Goal: Task Accomplishment & Management: Manage account settings

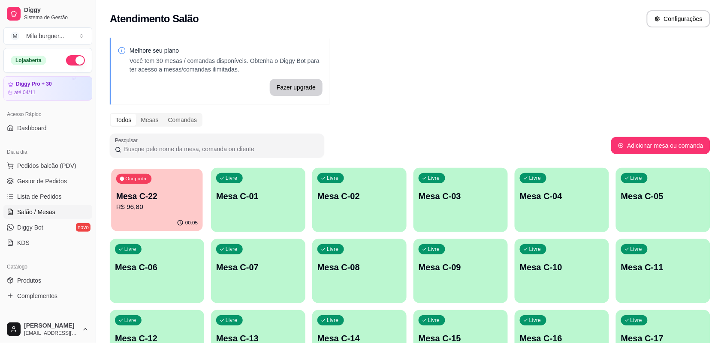
click at [174, 185] on div "Ocupada Mesa C-22 R$ 96,80" at bounding box center [156, 192] width 91 height 46
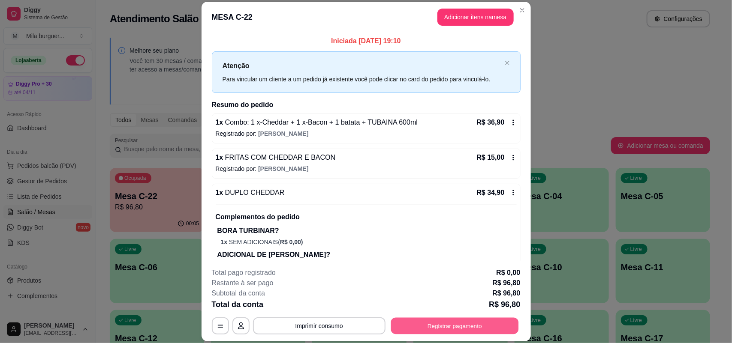
click at [433, 321] on button "Registrar pagamento" at bounding box center [455, 326] width 128 height 17
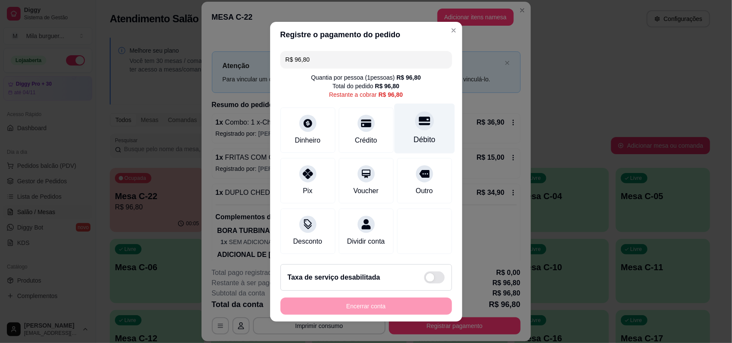
click at [394, 114] on div "Débito" at bounding box center [424, 128] width 60 height 50
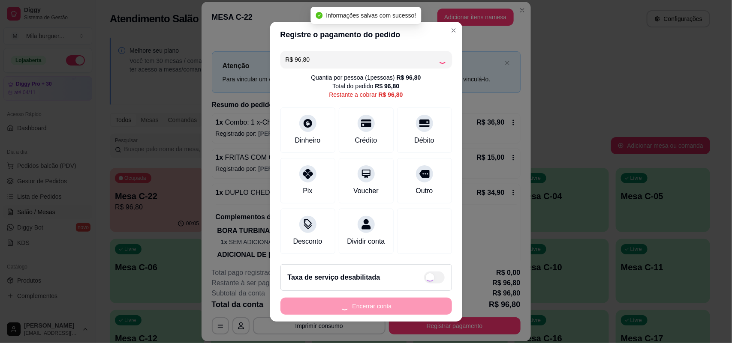
type input "R$ 0,00"
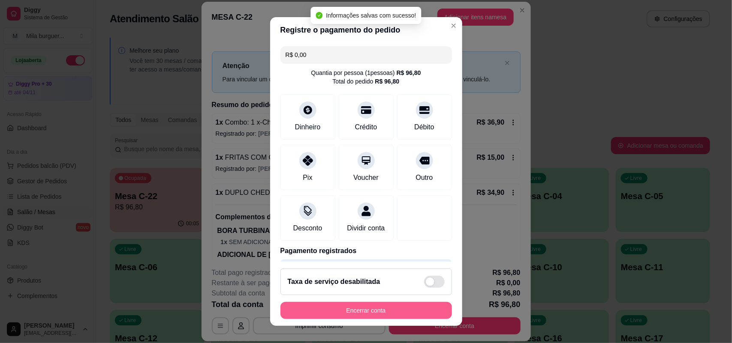
click at [374, 309] on button "Encerrar conta" at bounding box center [365, 310] width 171 height 17
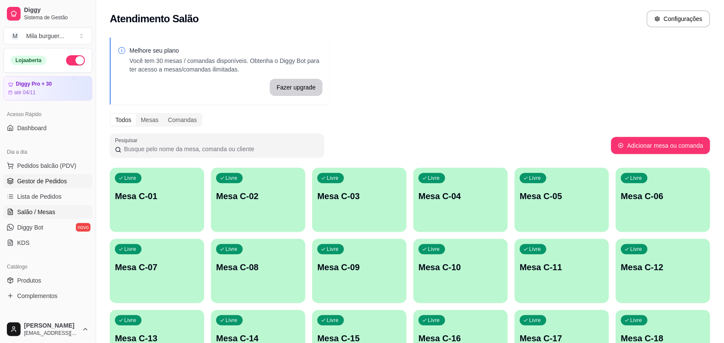
click at [37, 183] on span "Gestor de Pedidos" at bounding box center [42, 181] width 50 height 9
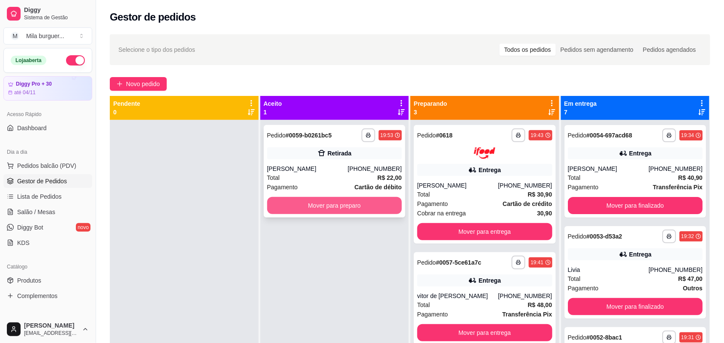
click at [288, 211] on button "Mover para preparo" at bounding box center [334, 205] width 135 height 17
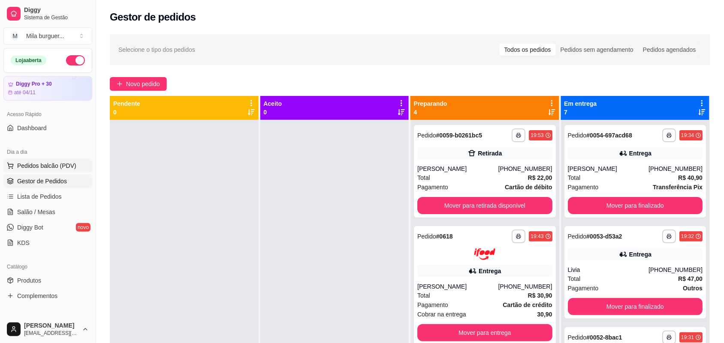
click at [48, 168] on span "Pedidos balcão (PDV)" at bounding box center [46, 166] width 59 height 9
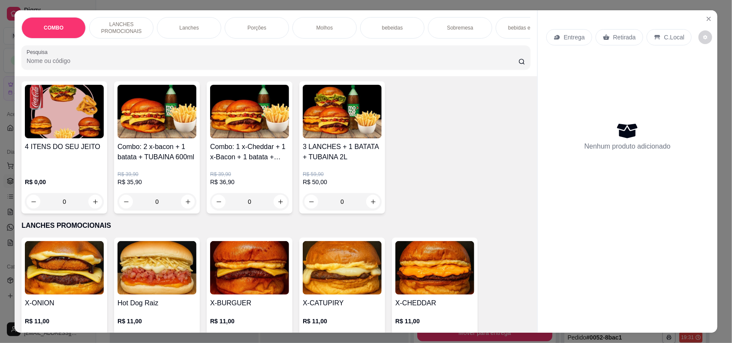
scroll to position [107, 0]
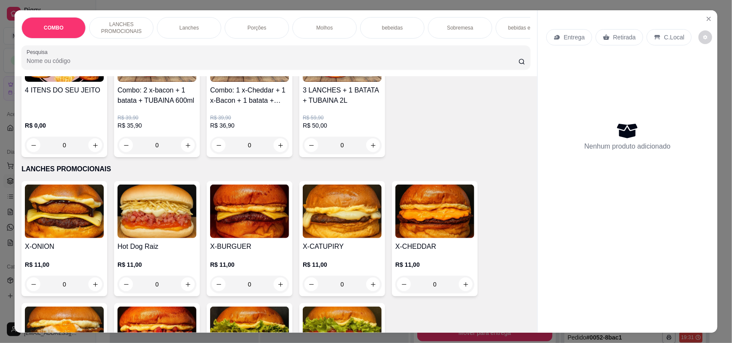
click at [153, 238] on img at bounding box center [156, 212] width 79 height 54
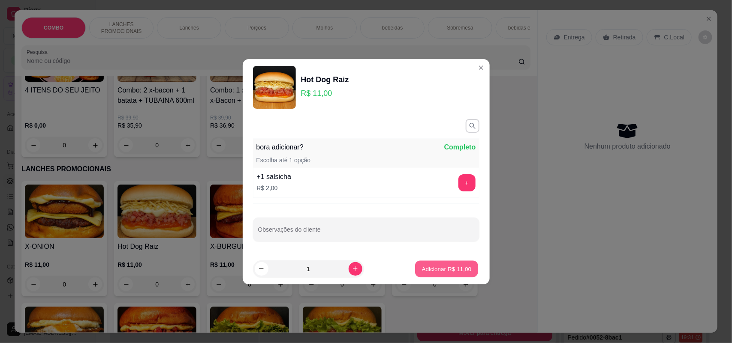
click at [440, 267] on p "Adicionar R$ 11,00" at bounding box center [447, 269] width 50 height 8
type input "1"
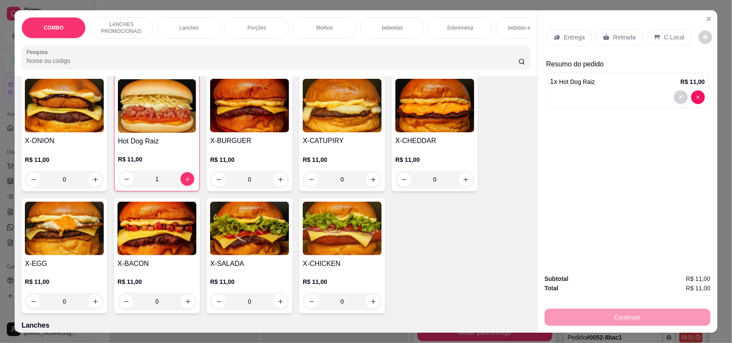
scroll to position [214, 0]
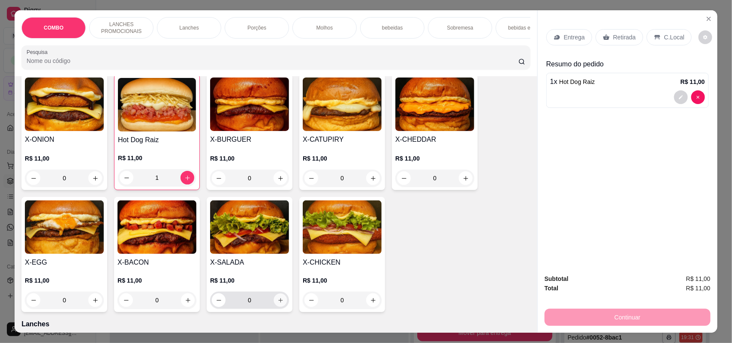
click at [278, 307] on button "increase-product-quantity" at bounding box center [280, 300] width 13 height 13
type input "1"
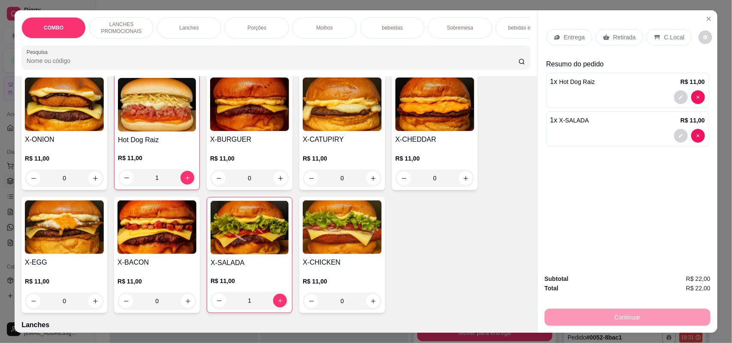
click at [564, 36] on p "Entrega" at bounding box center [574, 37] width 21 height 9
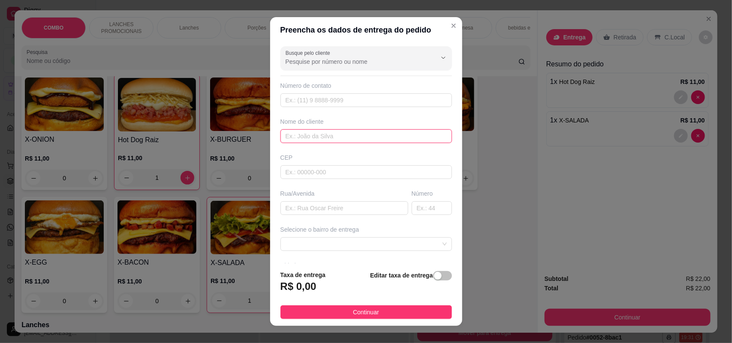
click at [320, 138] on input "text" at bounding box center [365, 136] width 171 height 14
type input "[PERSON_NAME]"
click at [294, 175] on input "text" at bounding box center [365, 172] width 171 height 14
type input "18078825"
type input "Rua [PERSON_NAME]"
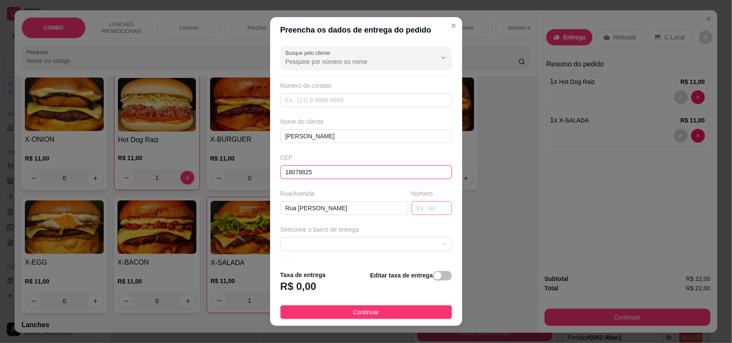
type input "18078825"
click at [414, 207] on input "text" at bounding box center [432, 208] width 40 height 14
click at [421, 244] on span at bounding box center [365, 244] width 161 height 13
type input "49"
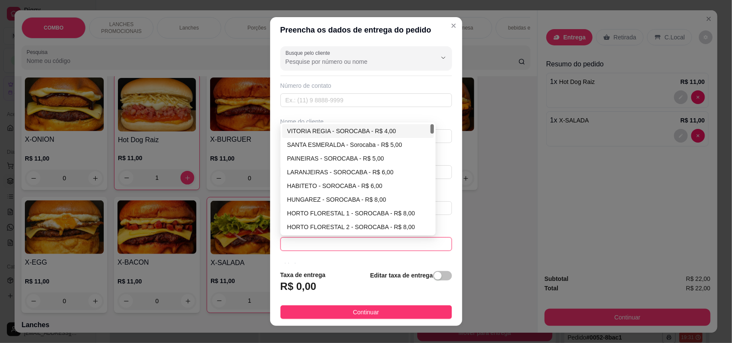
click at [326, 132] on div "VITORIA REGIA - SOROCABA - R$ 4,00" at bounding box center [358, 130] width 142 height 9
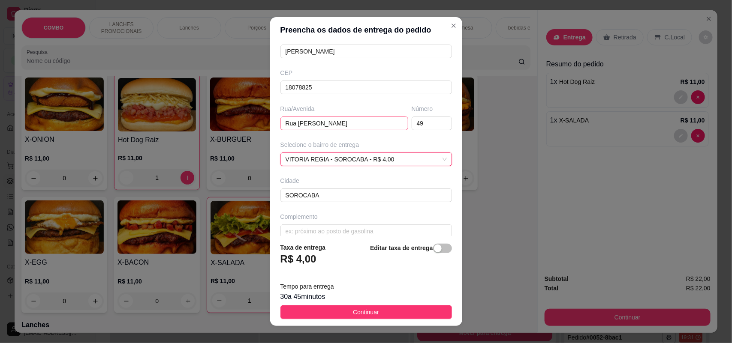
scroll to position [97, 0]
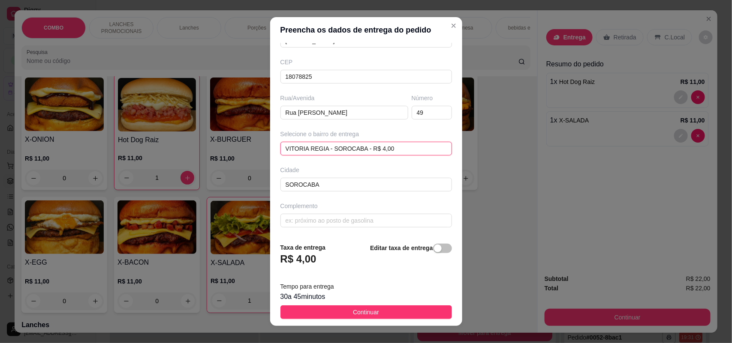
click at [423, 144] on div "VITORIA REGIA - SOROCABA - R$ 4,00 VITORIA REGIA - SOROCABA - R$ 4,00 64d65d76b…" at bounding box center [365, 149] width 171 height 14
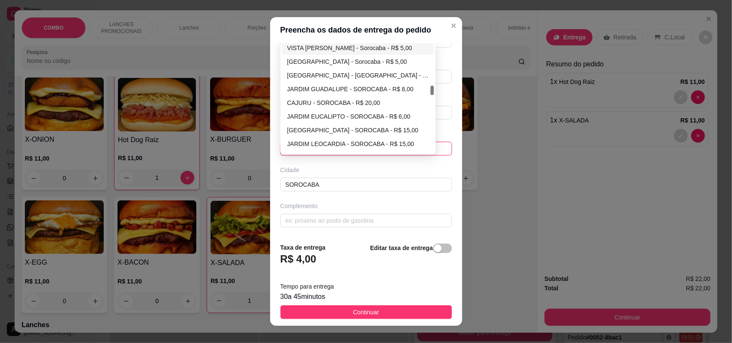
scroll to position [429, 0]
click at [322, 73] on div "[GEOGRAPHIC_DATA] - [GEOGRAPHIC_DATA] - R$ 4,00" at bounding box center [358, 73] width 142 height 9
type input "Sorocaba"
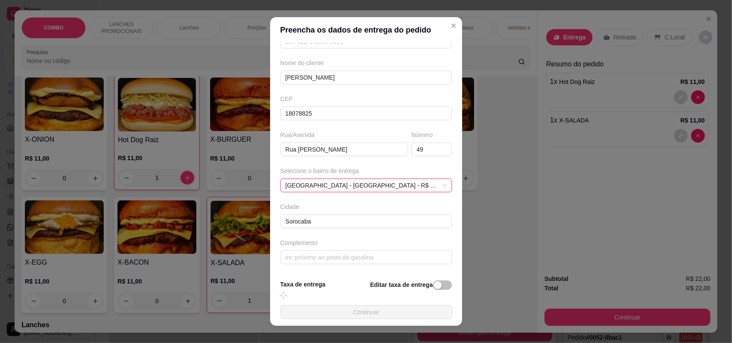
scroll to position [60, 0]
click at [332, 257] on section "Preencha os dados de entrega do pedido Busque pelo cliente Número de contato No…" at bounding box center [366, 171] width 192 height 309
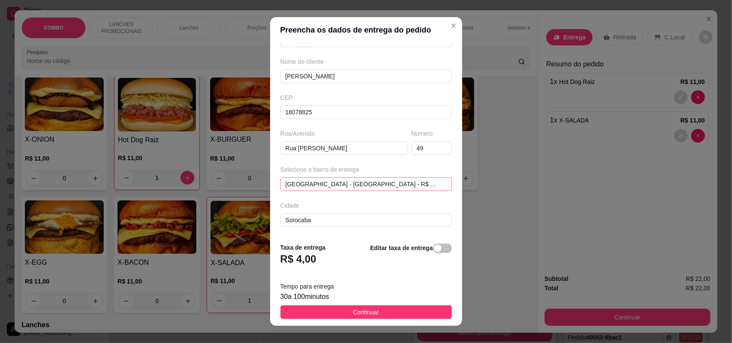
scroll to position [97, 0]
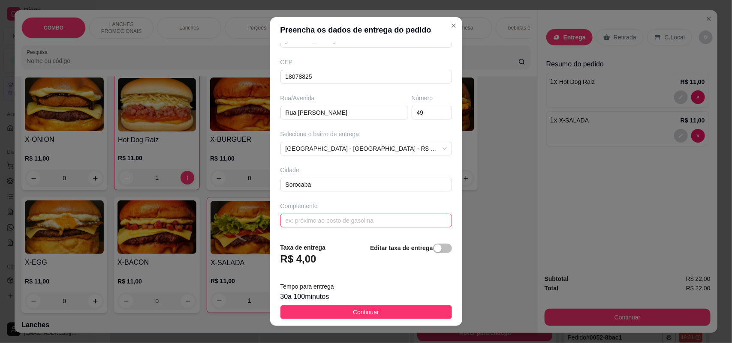
click at [326, 219] on input "text" at bounding box center [365, 221] width 171 height 14
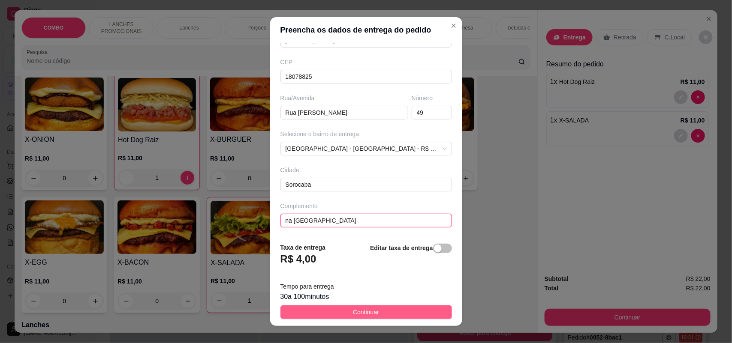
type input "na [GEOGRAPHIC_DATA]"
click at [337, 314] on button "Continuar" at bounding box center [365, 313] width 171 height 14
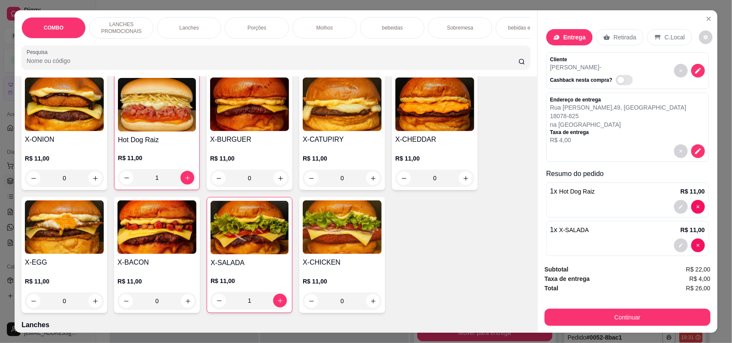
click at [575, 63] on p "Cliente" at bounding box center [593, 59] width 86 height 7
click at [694, 71] on icon "decrease-product-quantity" at bounding box center [697, 70] width 7 height 7
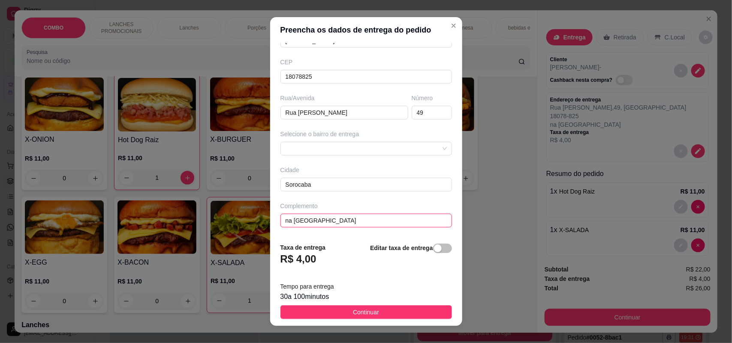
click at [345, 222] on input "na [GEOGRAPHIC_DATA]" at bounding box center [365, 221] width 171 height 14
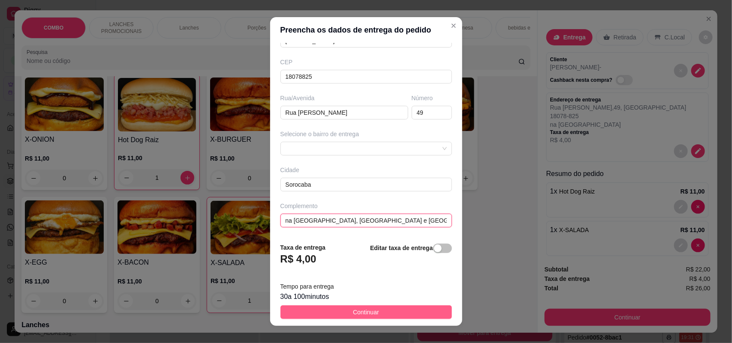
type input "na [GEOGRAPHIC_DATA], [GEOGRAPHIC_DATA] e [GEOGRAPHIC_DATA]"
click at [341, 309] on button "Continuar" at bounding box center [365, 313] width 171 height 14
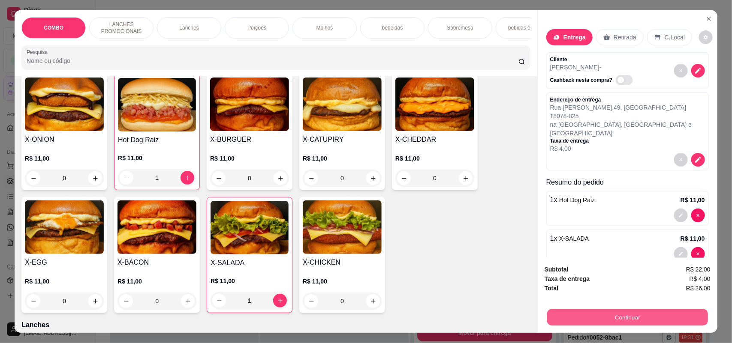
click at [604, 314] on button "Continuar" at bounding box center [627, 317] width 161 height 17
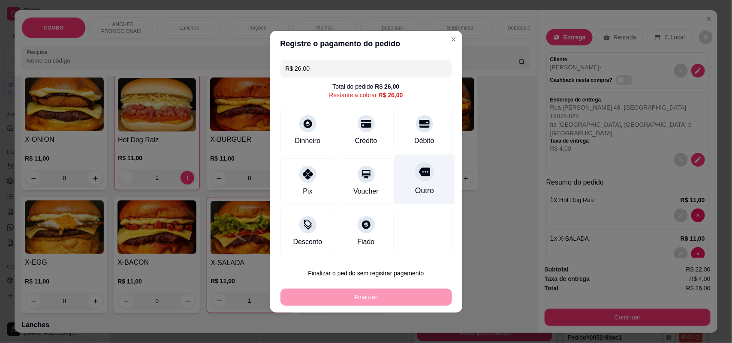
click at [425, 191] on div "Outro" at bounding box center [424, 190] width 19 height 11
type input "R$ 0,00"
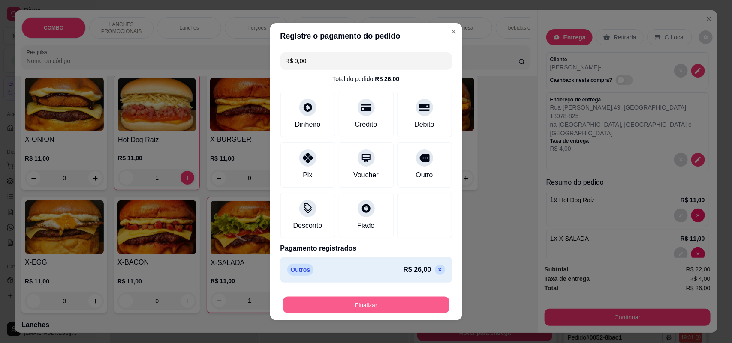
click at [365, 306] on button "Finalizar" at bounding box center [366, 305] width 166 height 17
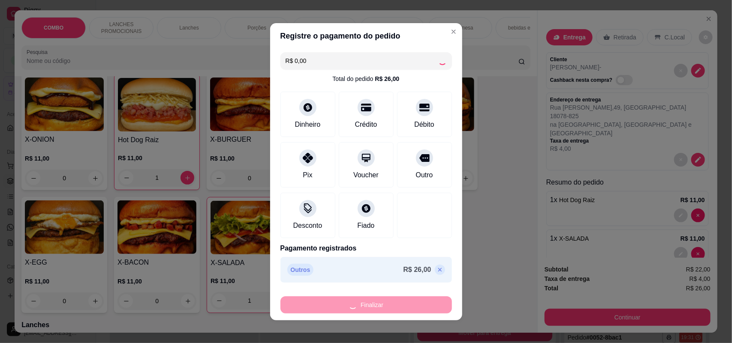
type input "0"
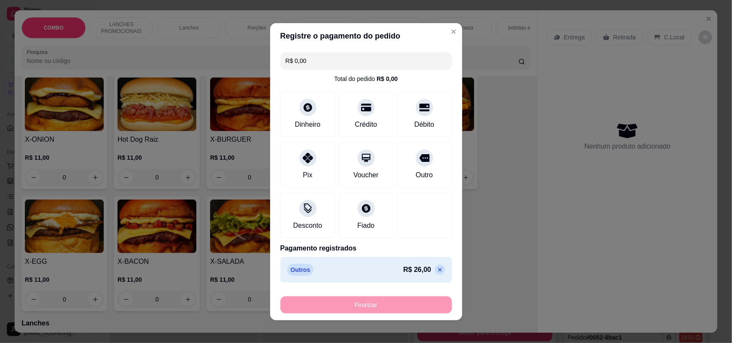
type input "-R$ 26,00"
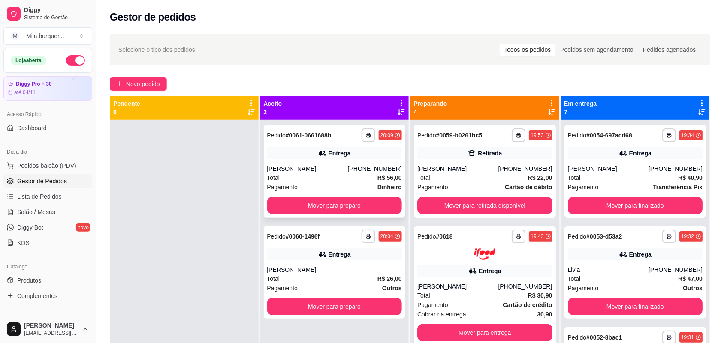
click at [361, 209] on button "Mover para preparo" at bounding box center [334, 205] width 135 height 17
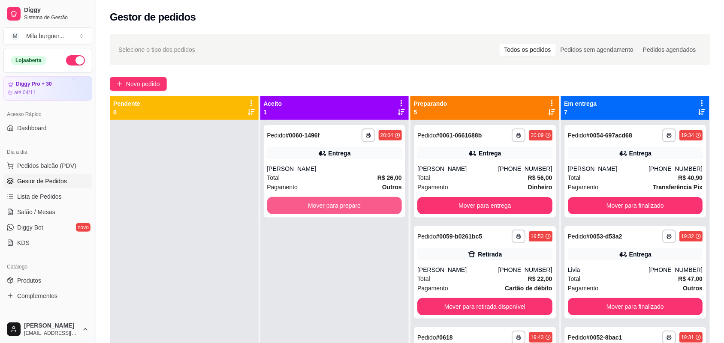
click at [361, 209] on button "Mover para preparo" at bounding box center [334, 205] width 135 height 17
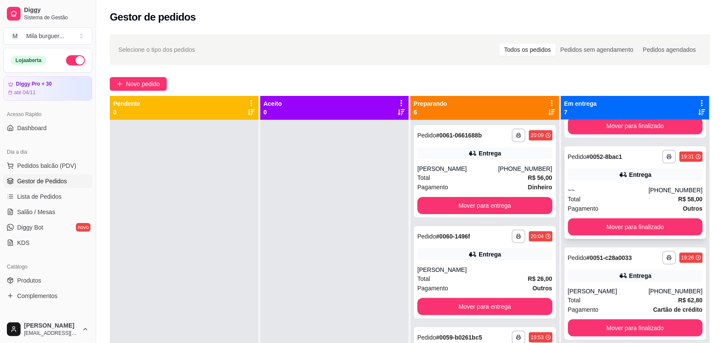
scroll to position [214, 0]
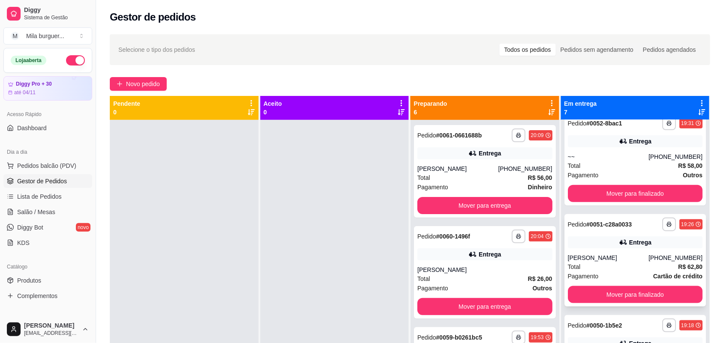
click at [597, 246] on div "Entrega" at bounding box center [635, 243] width 135 height 12
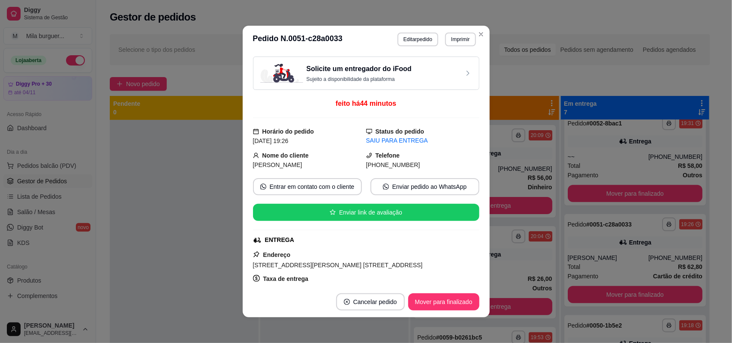
click at [478, 162] on div "Solicite um entregador do iFood Sujeito a disponibilidade da plataforma feito h…" at bounding box center [366, 170] width 247 height 234
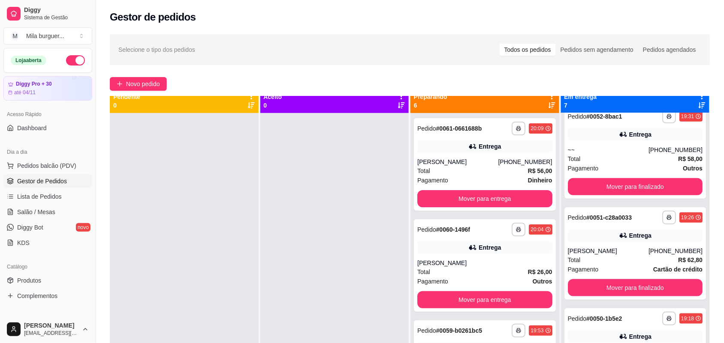
scroll to position [0, 0]
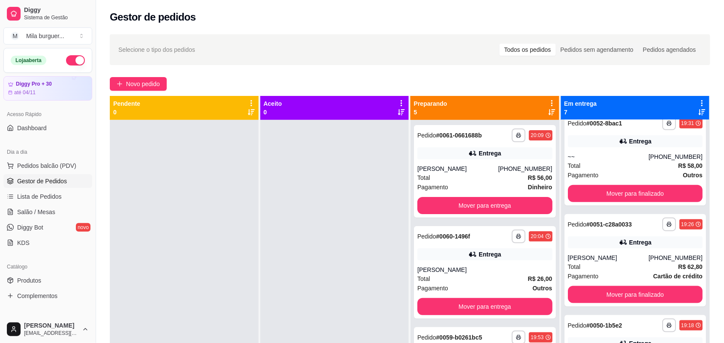
drag, startPoint x: 339, startPoint y: 140, endPoint x: 312, endPoint y: 144, distance: 28.3
click at [312, 144] on div at bounding box center [334, 291] width 149 height 343
click at [156, 86] on span "Novo pedido" at bounding box center [143, 83] width 34 height 9
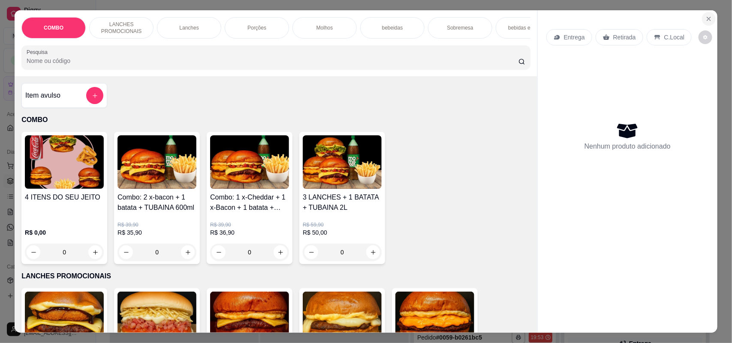
click at [706, 18] on icon "Close" at bounding box center [708, 18] width 7 height 7
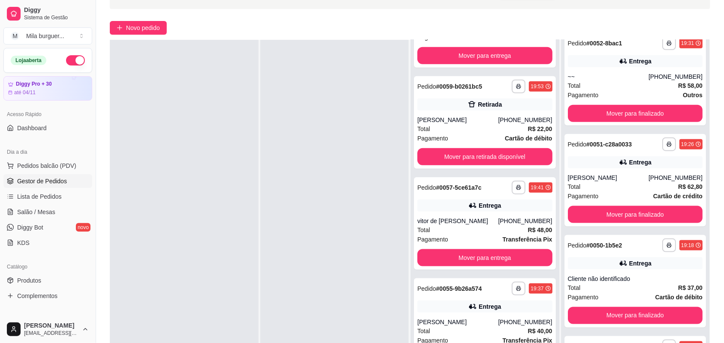
scroll to position [131, 0]
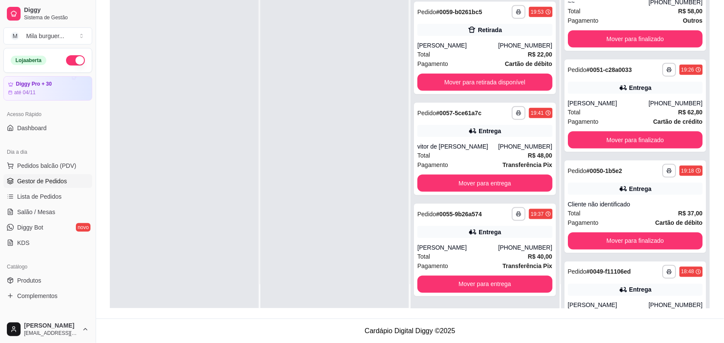
click at [452, 285] on button "Mover para entrega" at bounding box center [484, 284] width 135 height 17
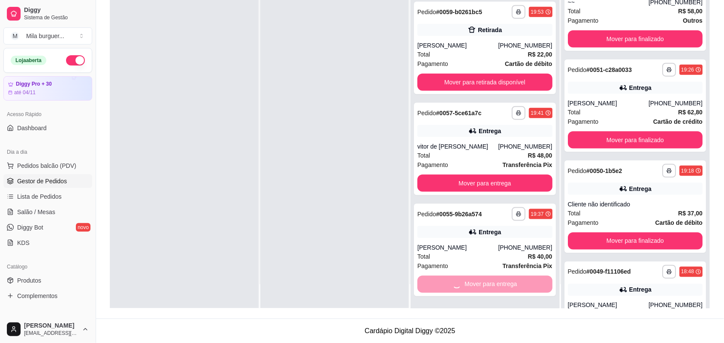
click at [452, 285] on div "Mover para entrega" at bounding box center [484, 284] width 135 height 17
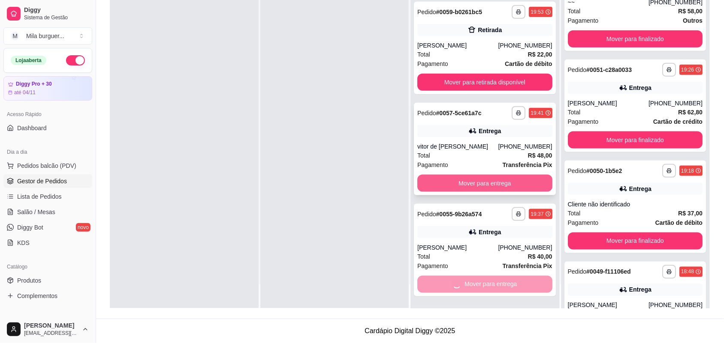
click at [480, 176] on button "Mover para entrega" at bounding box center [484, 183] width 135 height 17
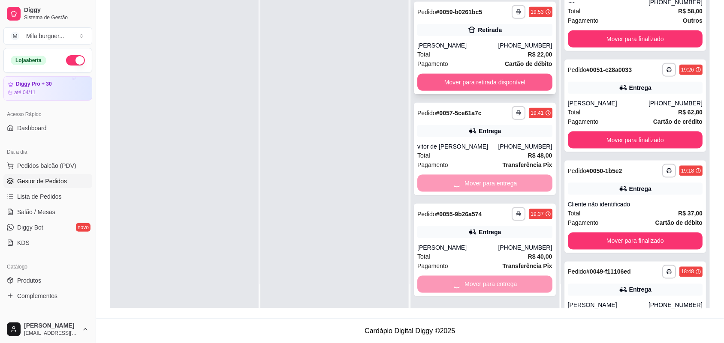
click at [470, 74] on button "Mover para retirada disponível" at bounding box center [484, 82] width 135 height 17
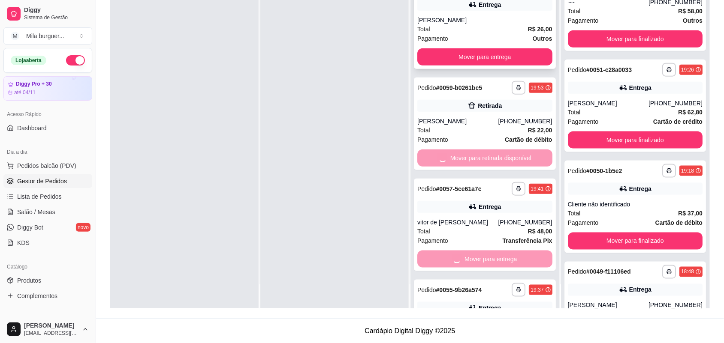
scroll to position [72, 0]
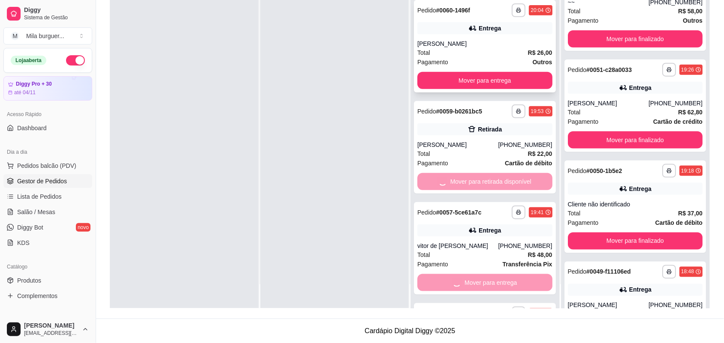
click at [479, 77] on button "Mover para entrega" at bounding box center [484, 80] width 135 height 17
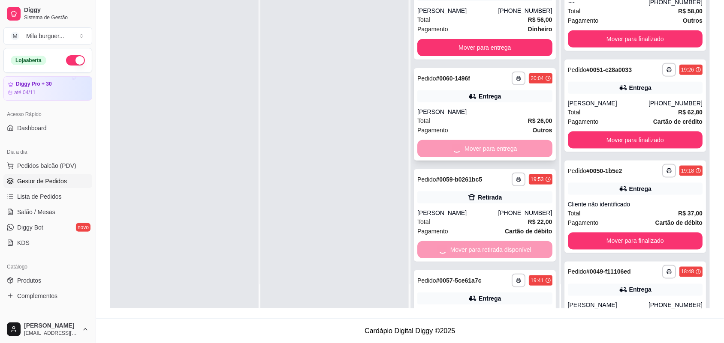
scroll to position [0, 0]
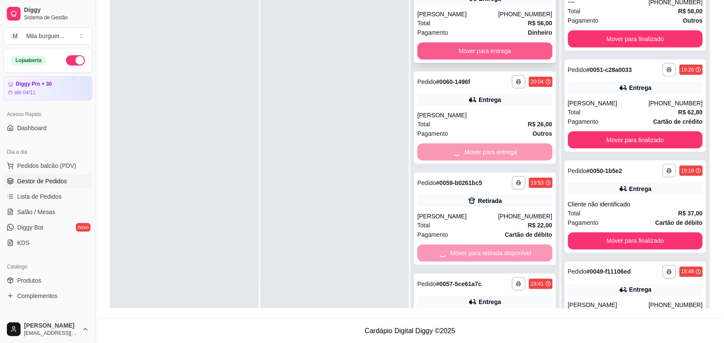
click at [478, 43] on button "Mover para entrega" at bounding box center [484, 50] width 135 height 17
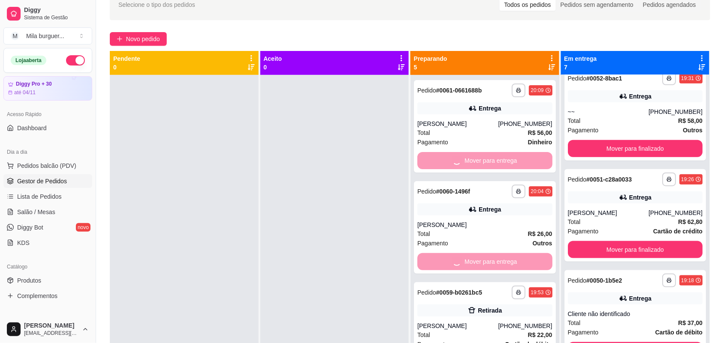
scroll to position [24, 0]
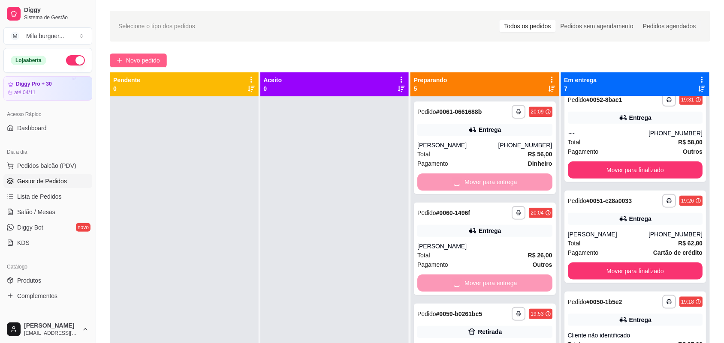
click at [150, 56] on span "Novo pedido" at bounding box center [143, 60] width 34 height 9
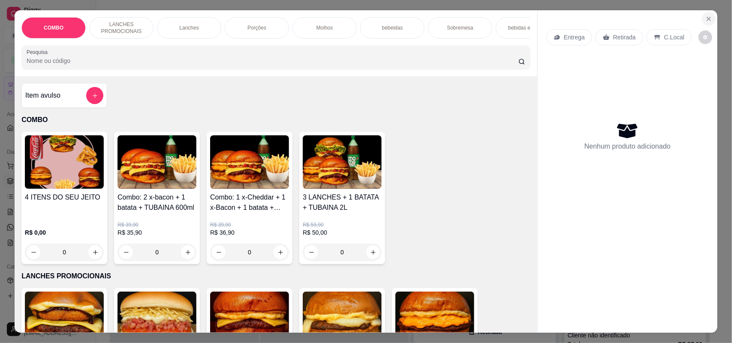
click at [709, 21] on button "Close" at bounding box center [709, 19] width 14 height 14
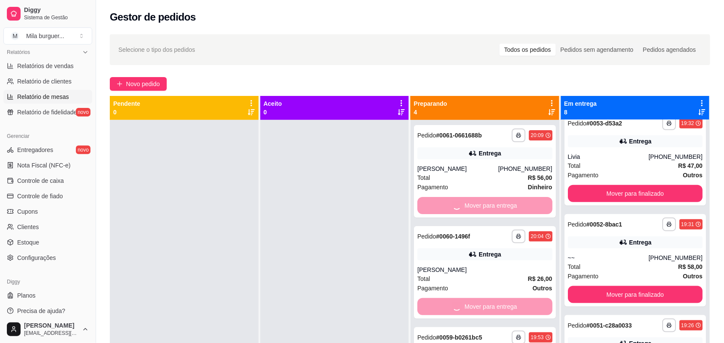
scroll to position [729, 0]
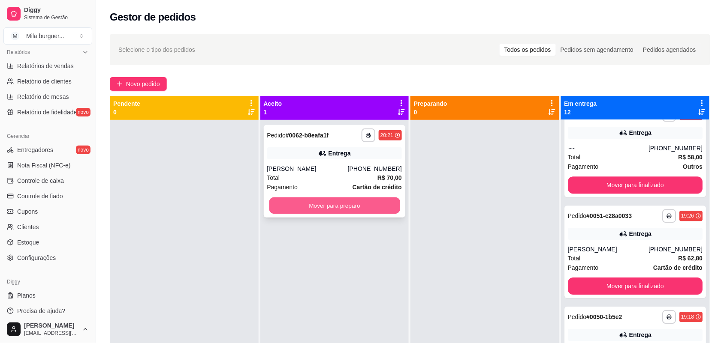
click at [321, 205] on button "Mover para preparo" at bounding box center [334, 206] width 131 height 17
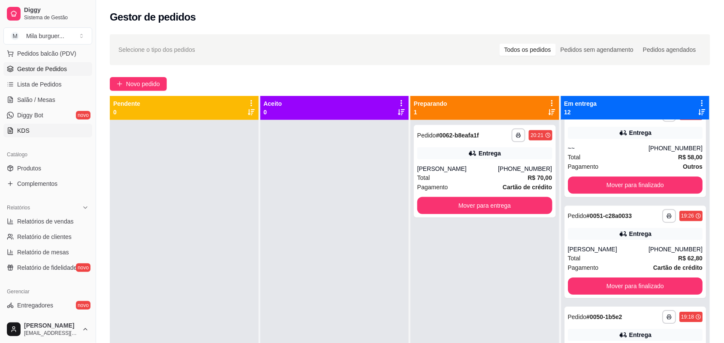
scroll to position [5, 0]
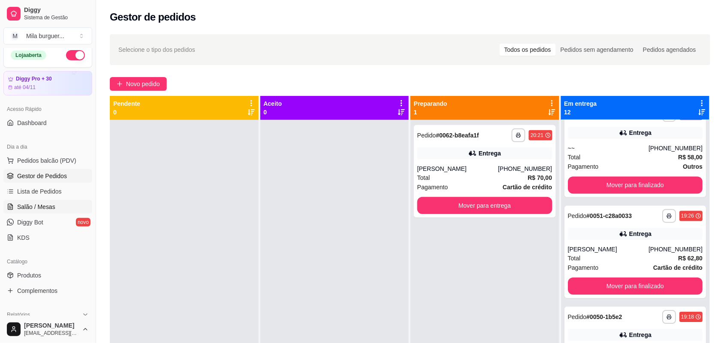
click at [43, 208] on span "Salão / Mesas" at bounding box center [36, 207] width 38 height 9
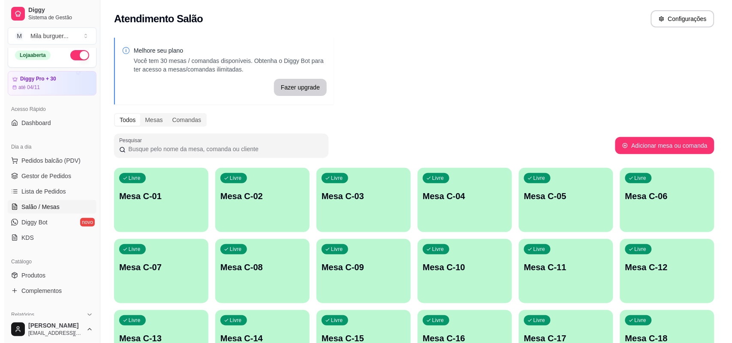
scroll to position [214, 0]
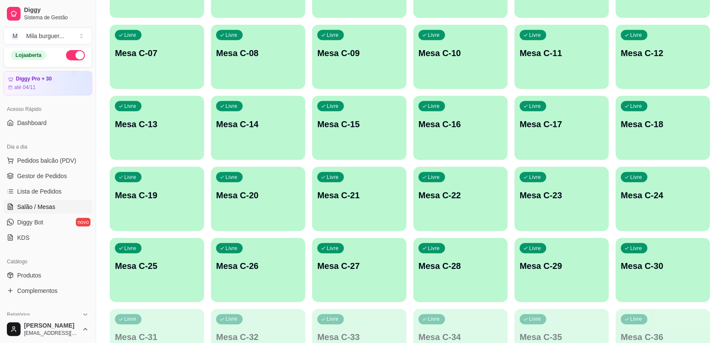
click at [443, 183] on div "Livre Mesa C-22" at bounding box center [460, 194] width 94 height 54
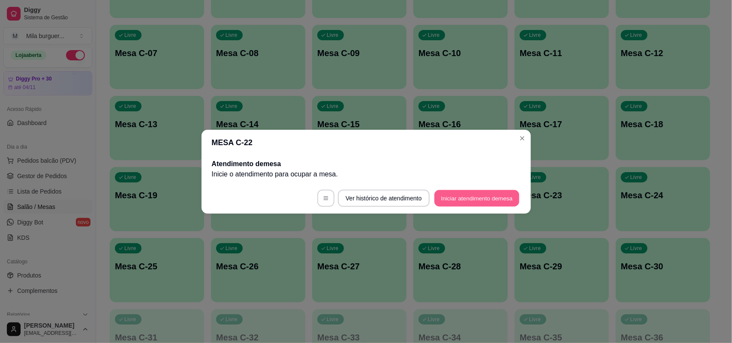
click at [464, 191] on button "Iniciar atendimento de mesa" at bounding box center [476, 198] width 85 height 17
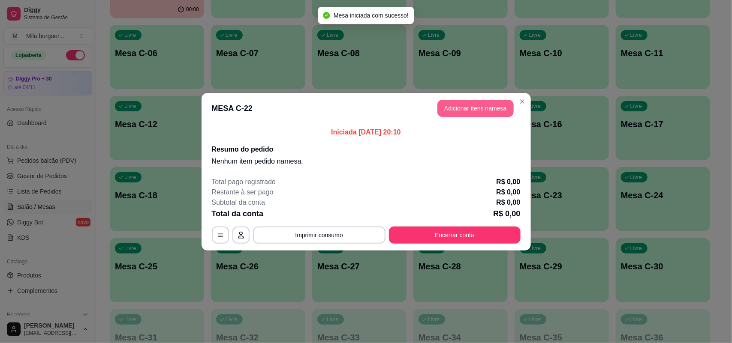
click at [487, 109] on button "Adicionar itens na mesa" at bounding box center [475, 108] width 76 height 17
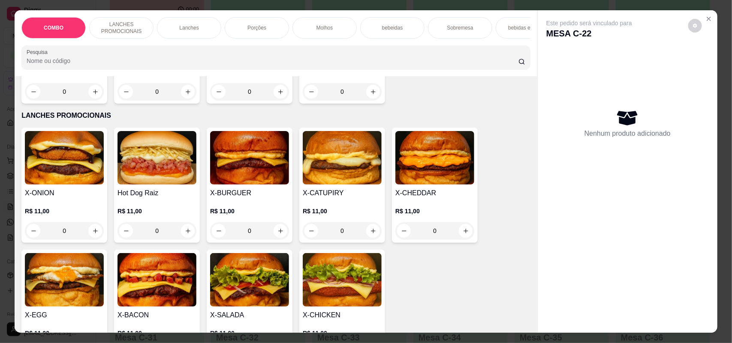
scroll to position [268, 0]
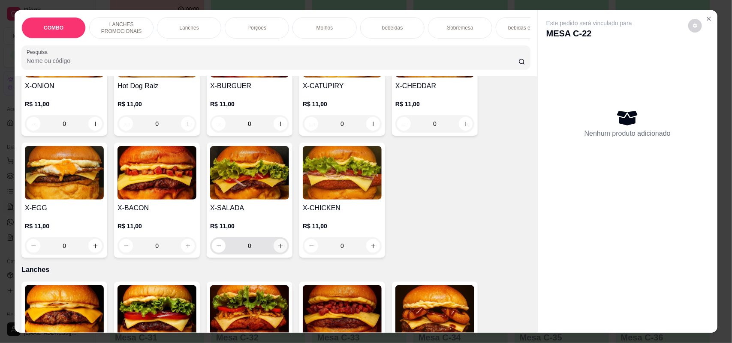
click at [277, 249] on icon "increase-product-quantity" at bounding box center [280, 246] width 6 height 6
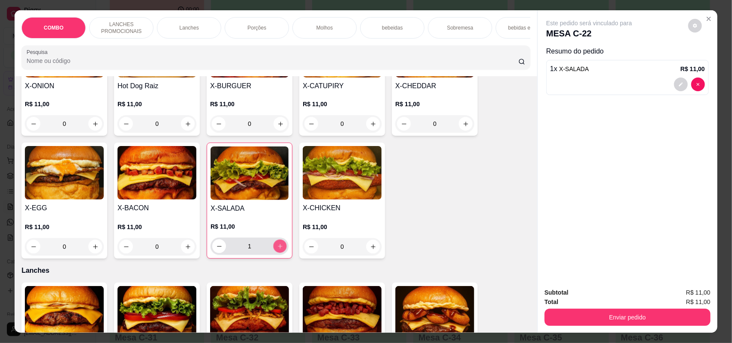
click at [277, 250] on icon "increase-product-quantity" at bounding box center [280, 246] width 6 height 6
type input "4"
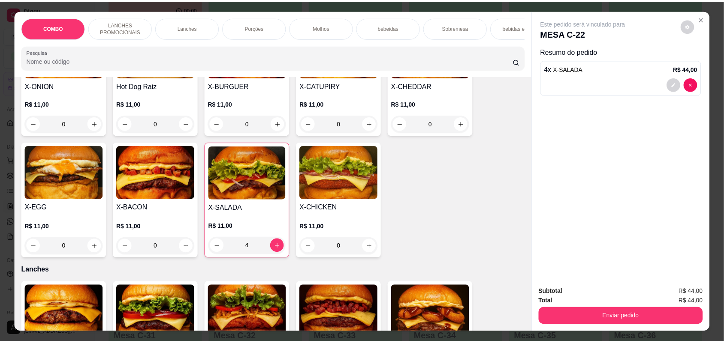
scroll to position [214, 0]
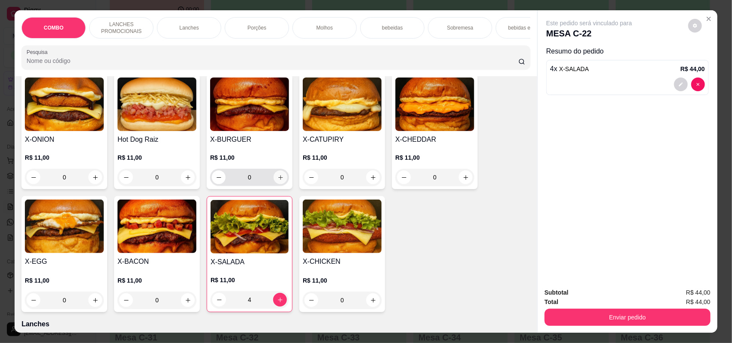
click at [273, 184] on button "increase-product-quantity" at bounding box center [280, 178] width 14 height 14
type input "1"
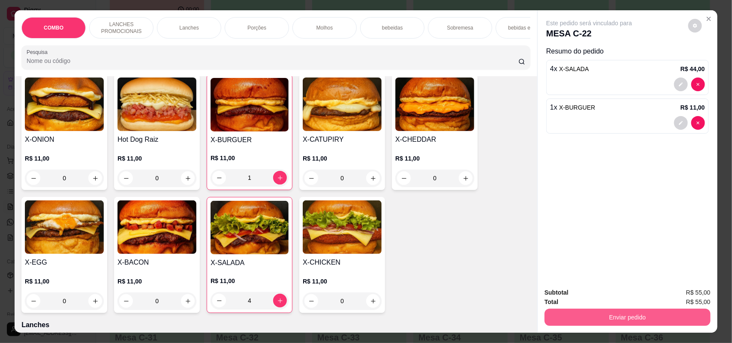
click at [582, 314] on button "Enviar pedido" at bounding box center [627, 317] width 166 height 17
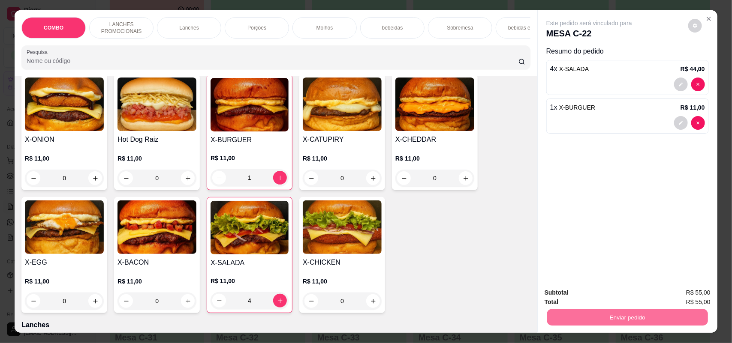
click at [581, 253] on div "Este pedido será vinculado para MESA C-22 Resumo do pedido 4 x X-SALADA R$ 44,0…" at bounding box center [628, 145] width 180 height 271
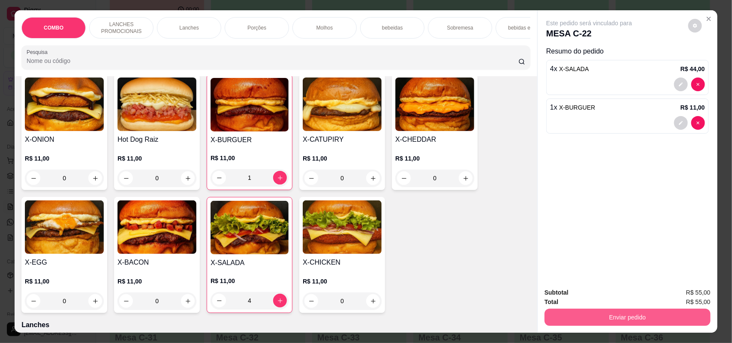
click at [576, 316] on button "Enviar pedido" at bounding box center [627, 317] width 166 height 17
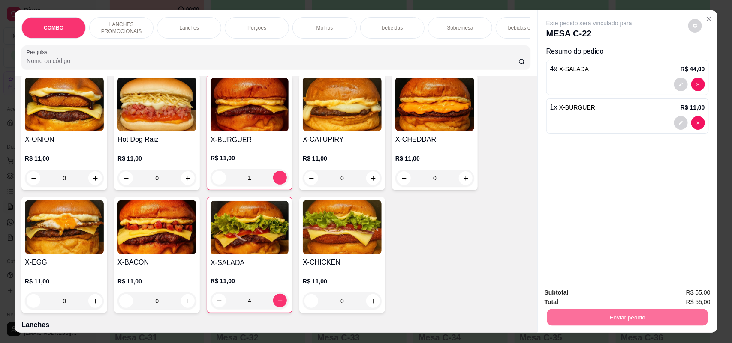
click at [679, 292] on button "Enviar pedido" at bounding box center [687, 296] width 48 height 16
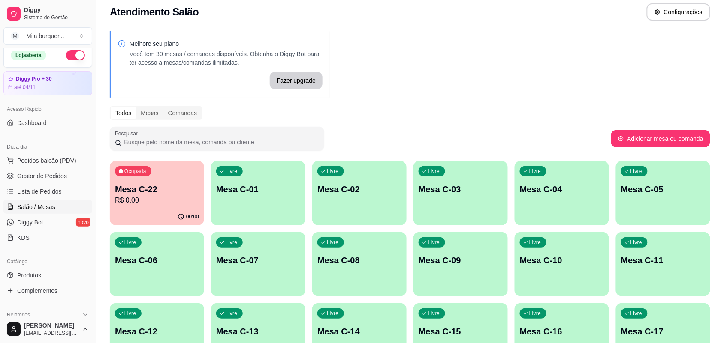
scroll to position [0, 0]
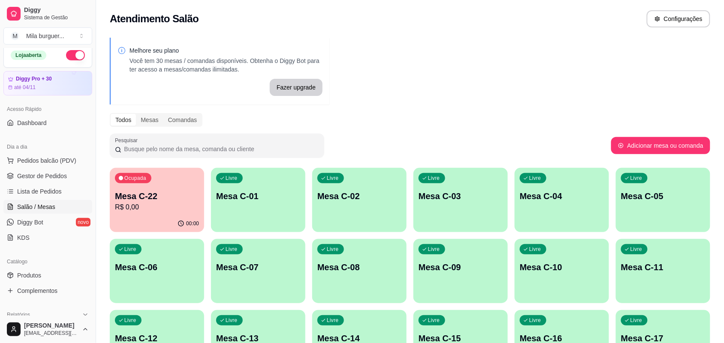
click at [29, 168] on ul "Pedidos balcão (PDV) Gestor de Pedidos Lista de Pedidos Salão / Mesas Diggy Bot…" at bounding box center [47, 199] width 89 height 91
click at [42, 172] on span "Gestor de Pedidos" at bounding box center [42, 176] width 50 height 9
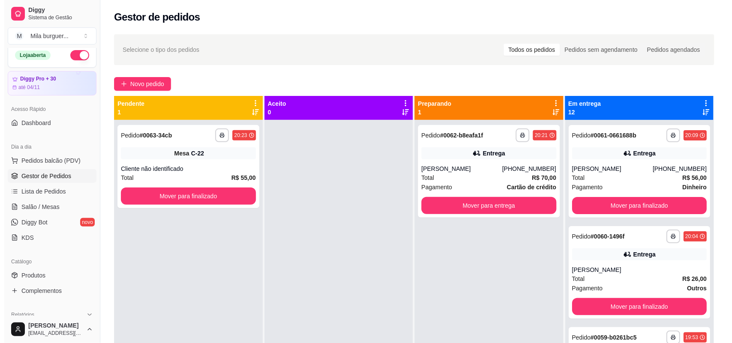
scroll to position [24, 0]
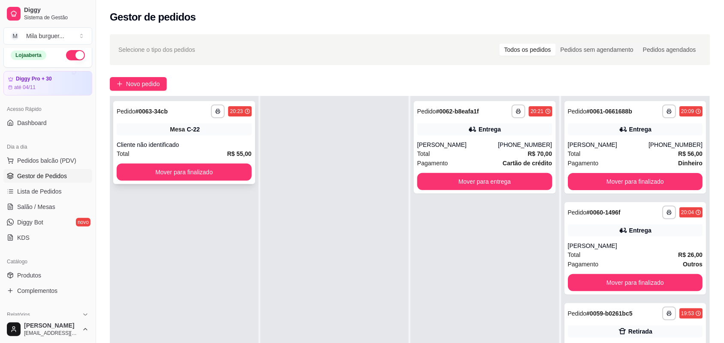
click at [195, 121] on div "**********" at bounding box center [184, 142] width 142 height 83
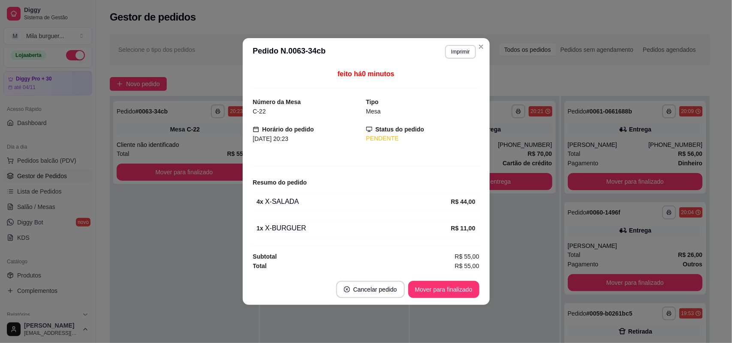
click at [460, 50] on button "Imprimir" at bounding box center [460, 52] width 30 height 14
click at [459, 79] on button "IMPRESSORA" at bounding box center [446, 81] width 62 height 14
click at [451, 51] on button "Imprimir" at bounding box center [460, 52] width 30 height 14
click at [447, 77] on button "IMPRESSORA" at bounding box center [446, 81] width 62 height 14
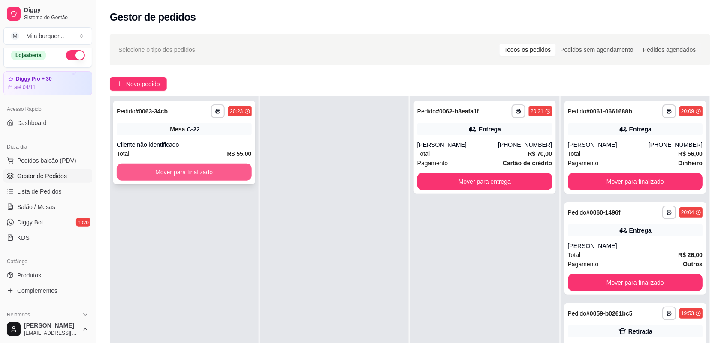
click at [137, 165] on button "Mover para finalizado" at bounding box center [184, 172] width 135 height 17
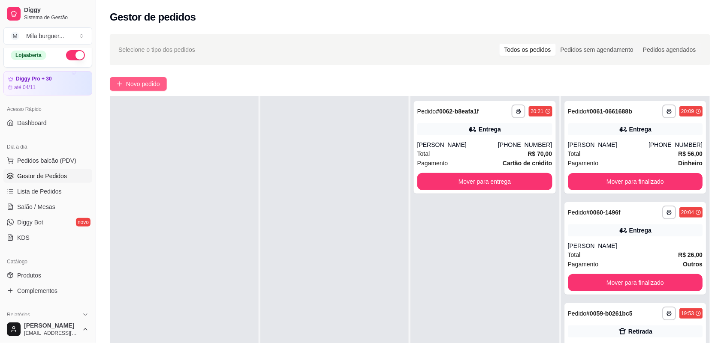
click at [144, 81] on span "Novo pedido" at bounding box center [143, 83] width 34 height 9
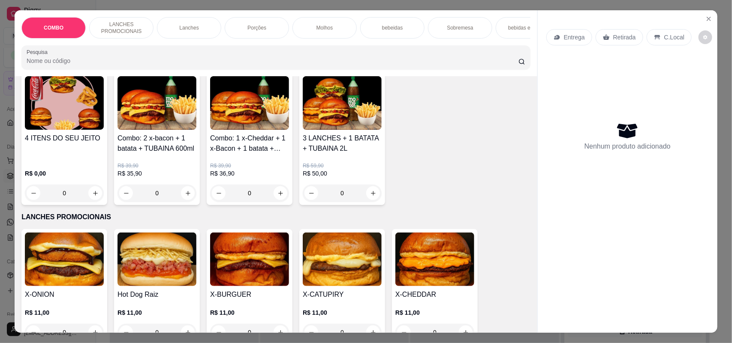
scroll to position [161, 0]
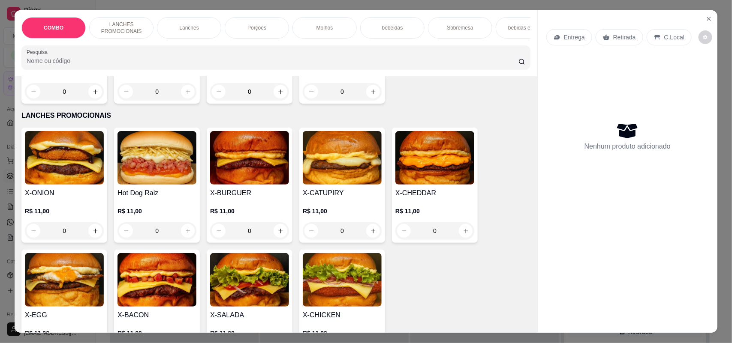
click at [180, 236] on div "0" at bounding box center [156, 230] width 79 height 17
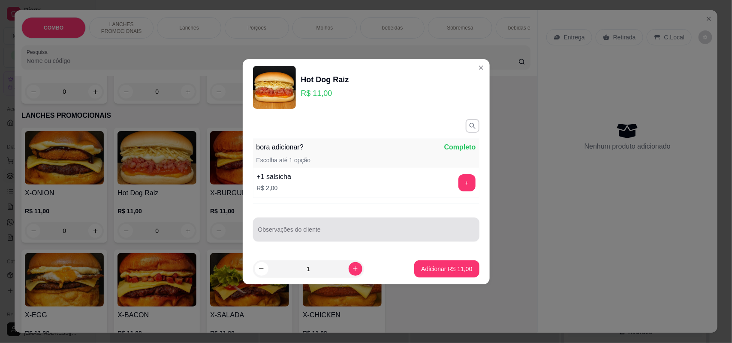
click at [424, 225] on div at bounding box center [366, 229] width 216 height 17
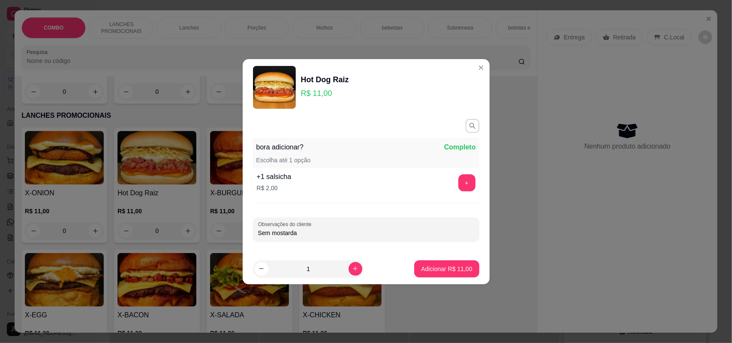
click at [363, 236] on input "Sem mostarda" at bounding box center [366, 233] width 216 height 9
type input "Sem mostarda e sem batata palha"
click at [421, 269] on p "Adicionar R$ 11,00" at bounding box center [446, 269] width 51 height 9
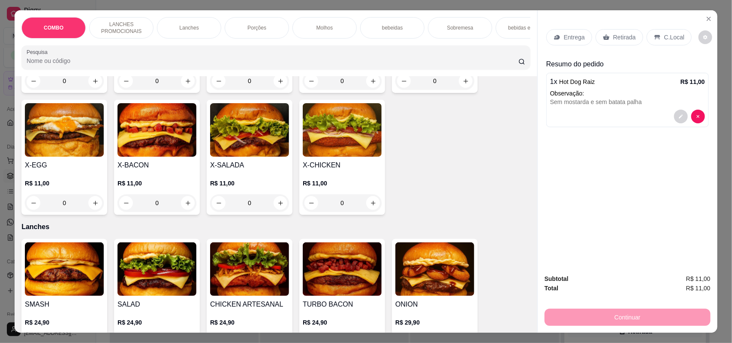
scroll to position [321, 0]
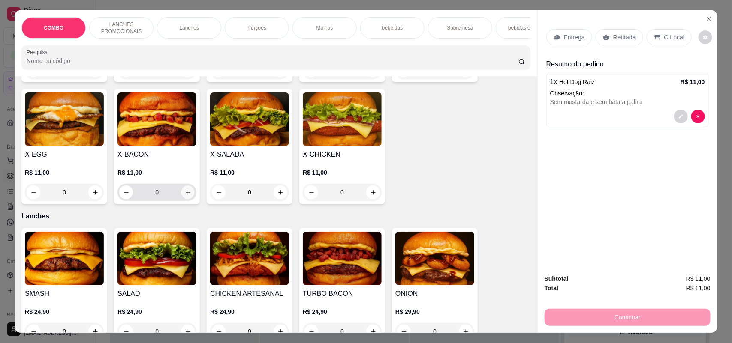
click at [183, 196] on button "increase-product-quantity" at bounding box center [187, 192] width 13 height 13
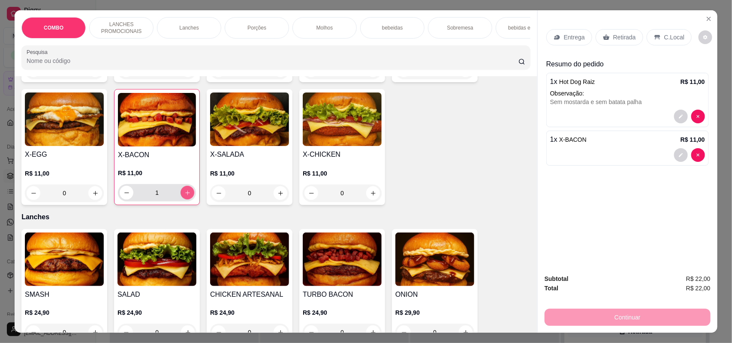
click at [183, 196] on button "increase-product-quantity" at bounding box center [187, 193] width 14 height 14
type input "2"
click at [564, 40] on p "Entrega" at bounding box center [574, 37] width 21 height 9
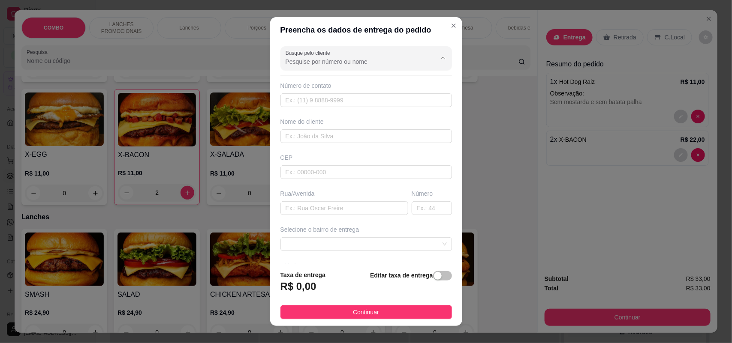
click at [397, 65] on input "Busque pelo cliente" at bounding box center [353, 61] width 137 height 9
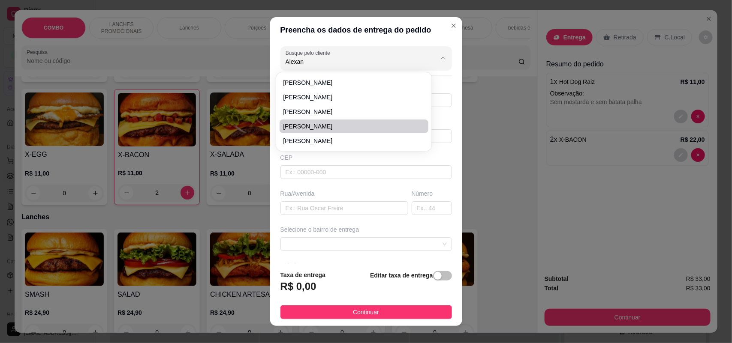
click at [336, 120] on li "[PERSON_NAME]" at bounding box center [353, 127] width 149 height 14
type input "[PERSON_NAME]"
type input "15997079029"
type input "[PERSON_NAME]"
type input "Rua [PERSON_NAME]"
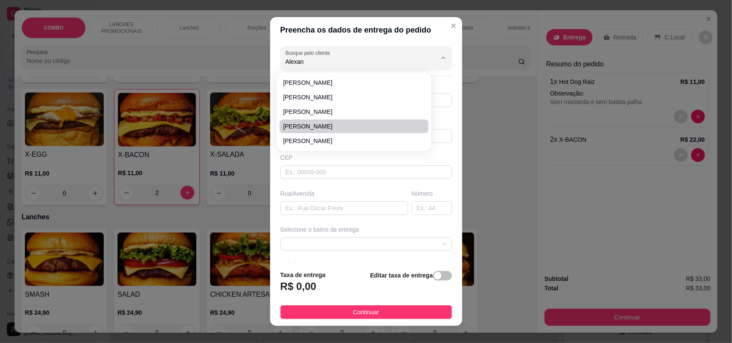
type input "149"
type input "SOROCABA"
type input "[STREET_ADDRESS]"
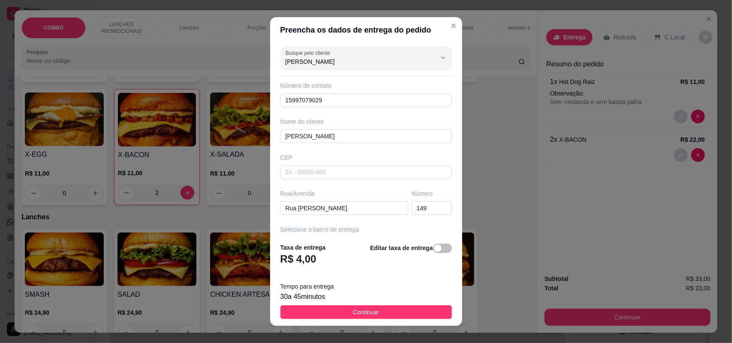
scroll to position [97, 0]
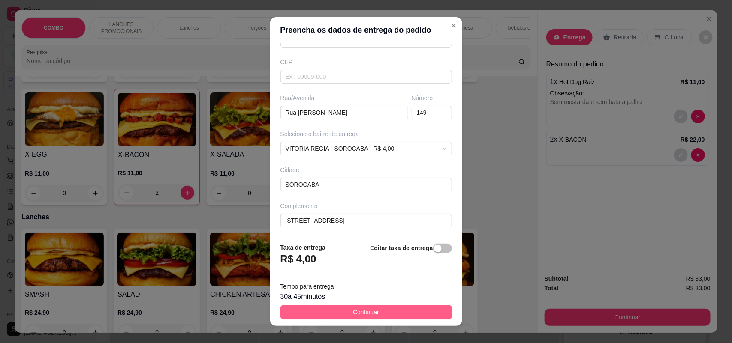
type input "[PERSON_NAME]"
click at [365, 312] on span "Continuar" at bounding box center [366, 312] width 26 height 9
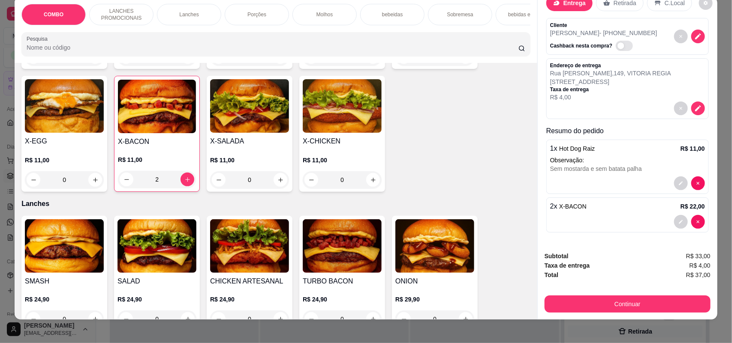
scroll to position [17, 0]
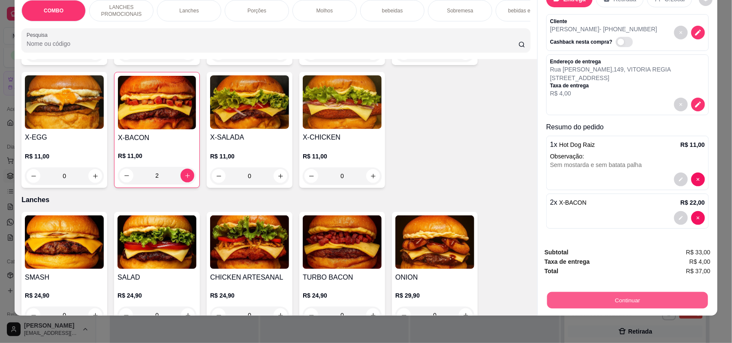
click at [593, 296] on button "Continuar" at bounding box center [627, 300] width 161 height 17
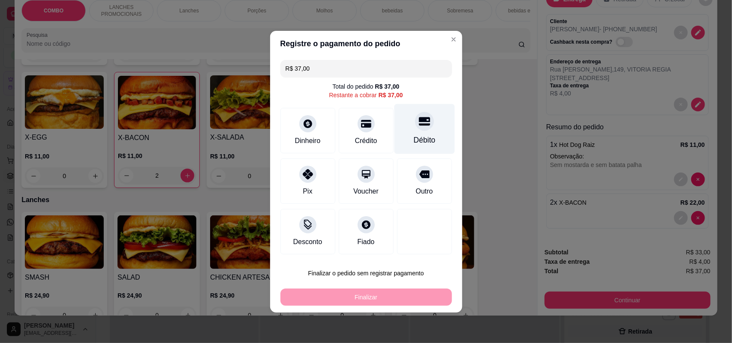
click at [413, 141] on div "Débito" at bounding box center [424, 140] width 22 height 11
type input "R$ 0,00"
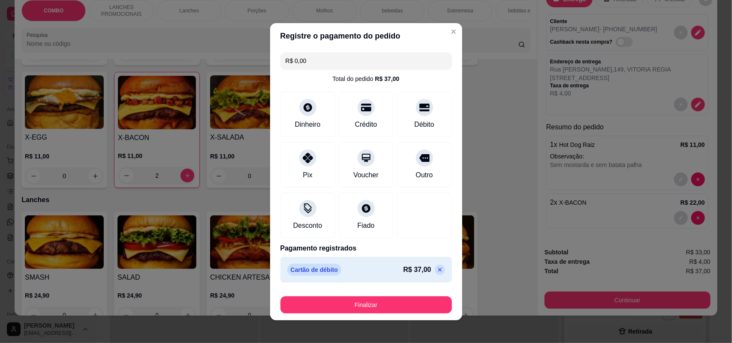
click at [386, 306] on button "Finalizar" at bounding box center [365, 305] width 171 height 17
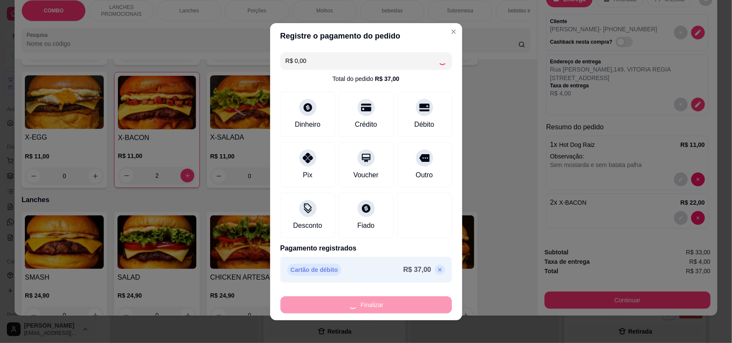
type input "0"
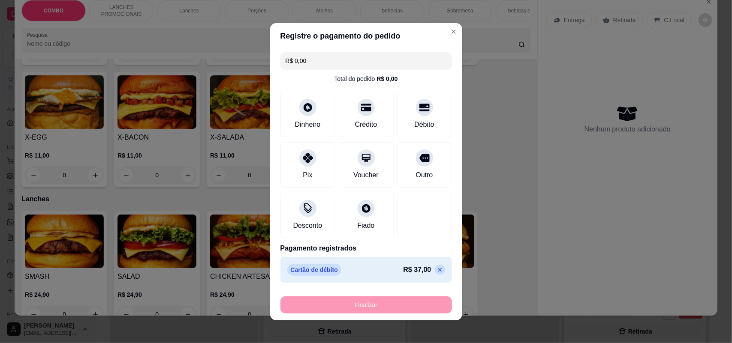
type input "-R$ 37,00"
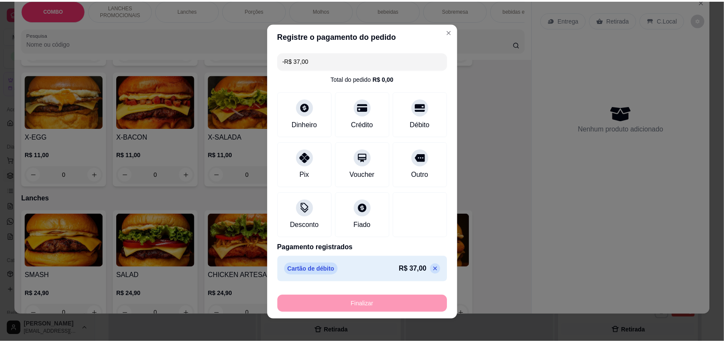
scroll to position [0, 0]
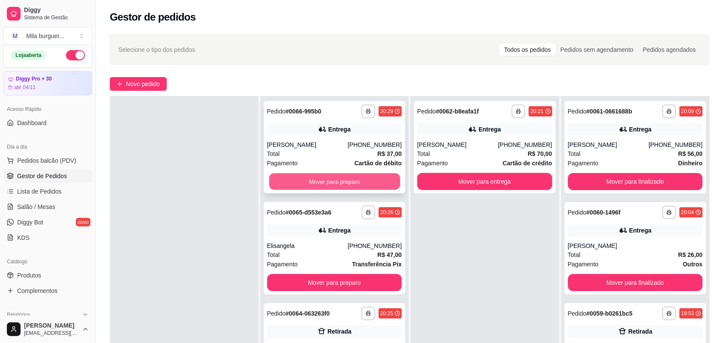
click at [324, 176] on button "Mover para preparo" at bounding box center [334, 182] width 131 height 17
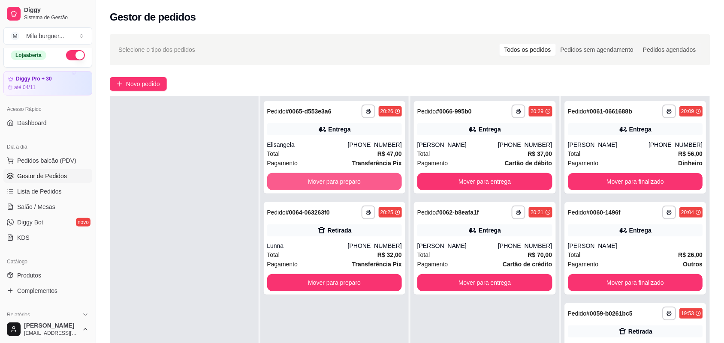
click at [324, 183] on button "Mover para preparo" at bounding box center [334, 181] width 135 height 17
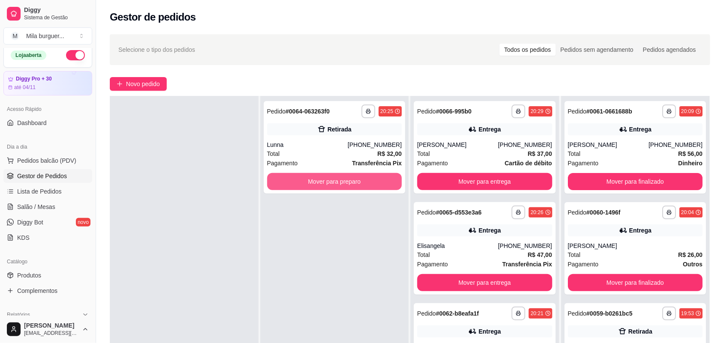
click at [324, 183] on button "Mover para preparo" at bounding box center [334, 181] width 135 height 17
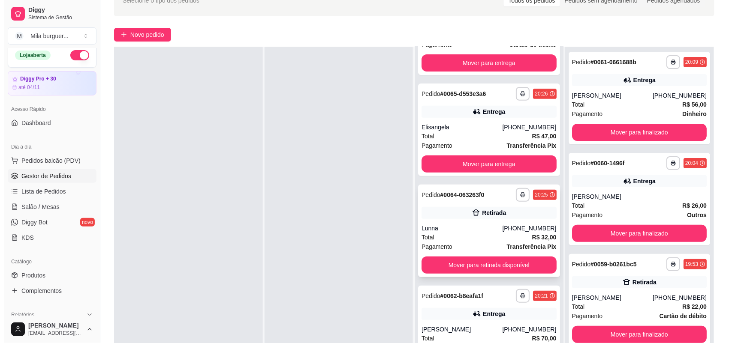
scroll to position [107, 0]
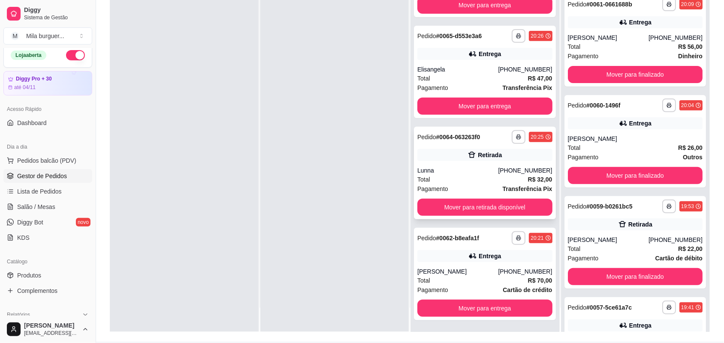
click at [441, 162] on div "**********" at bounding box center [485, 173] width 142 height 93
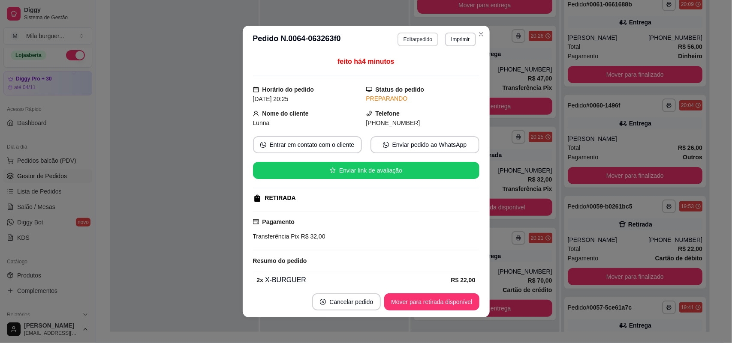
click at [417, 34] on button "Editar pedido" at bounding box center [417, 40] width 41 height 14
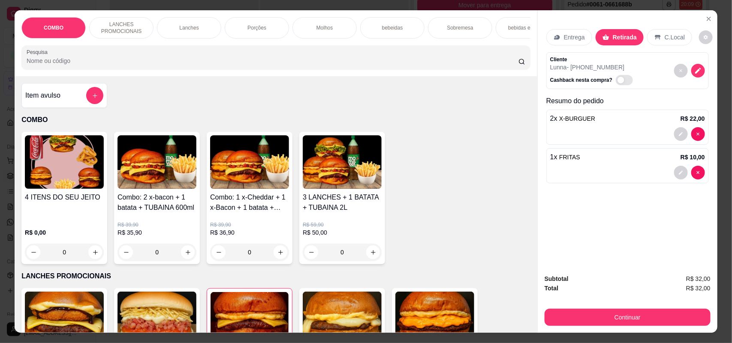
click at [344, 27] on div "Molhos" at bounding box center [324, 27] width 64 height 21
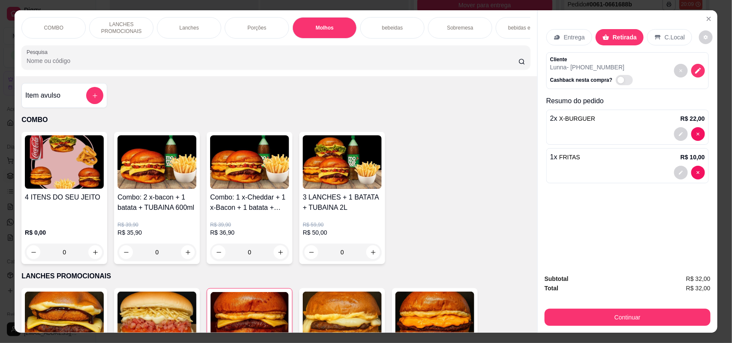
scroll to position [17, 0]
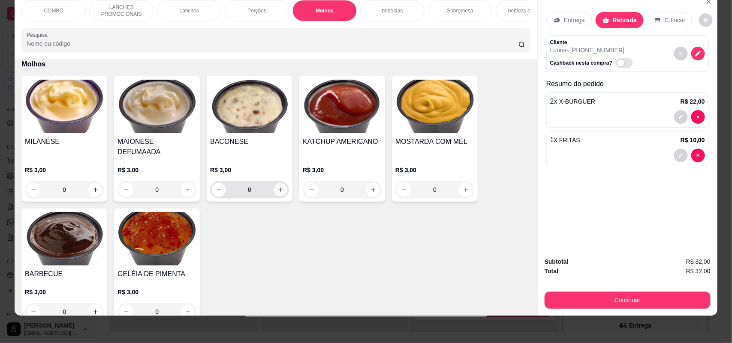
click at [277, 189] on icon "increase-product-quantity" at bounding box center [280, 190] width 6 height 6
type input "1"
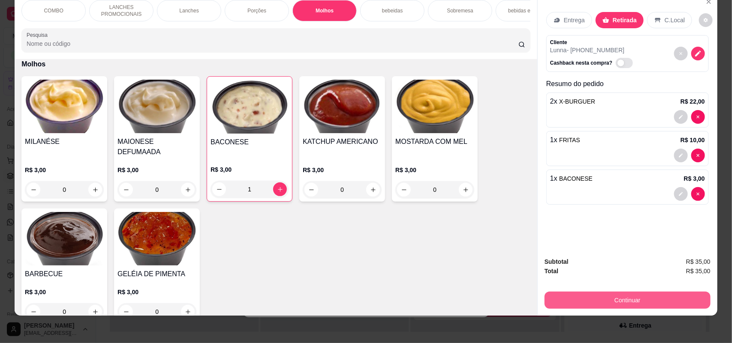
click at [631, 302] on button "Continuar" at bounding box center [627, 300] width 166 height 17
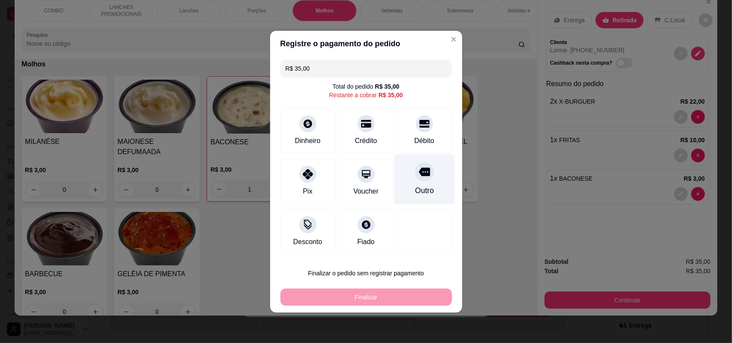
click at [421, 187] on div "Outro" at bounding box center [424, 190] width 19 height 11
type input "R$ 0,00"
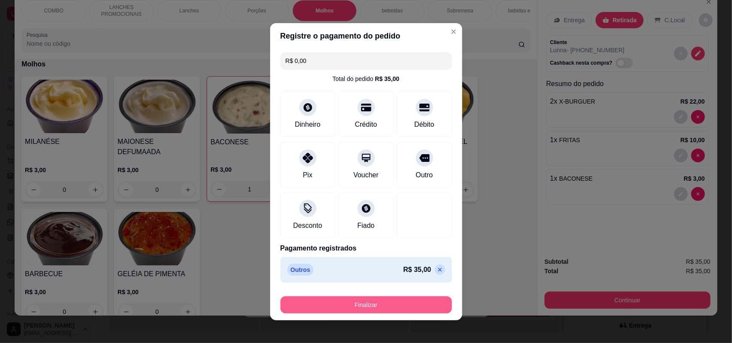
click at [405, 301] on button "Finalizar" at bounding box center [365, 305] width 171 height 17
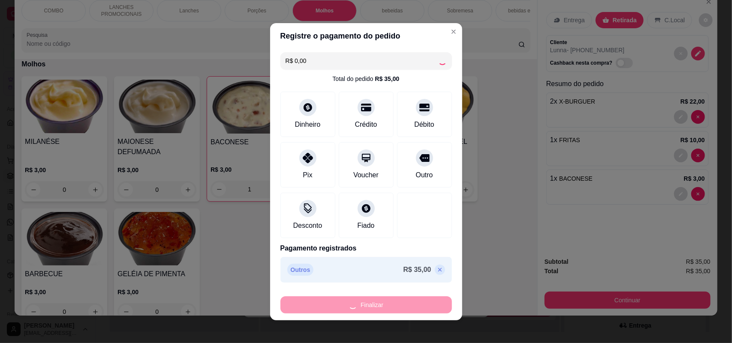
type input "0"
type input "-R$ 35,00"
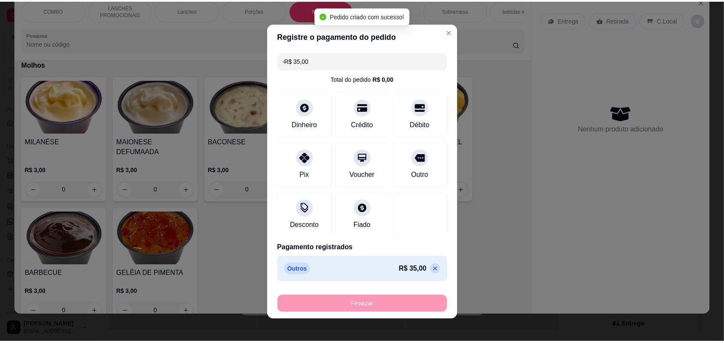
scroll to position [0, 0]
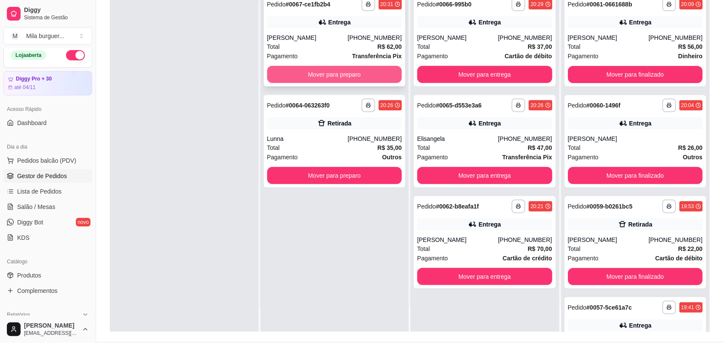
click at [350, 78] on button "Mover para preparo" at bounding box center [334, 74] width 135 height 17
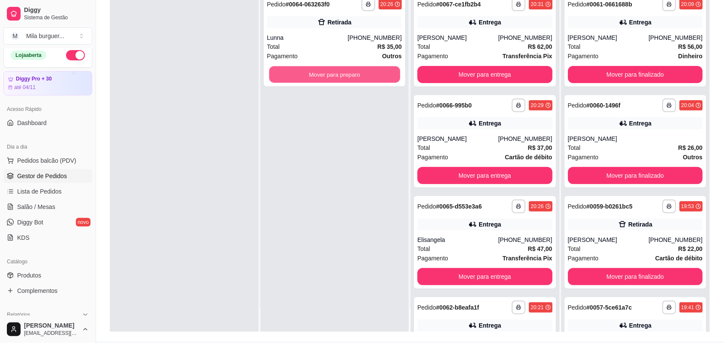
click at [350, 78] on button "Mover para preparo" at bounding box center [334, 74] width 131 height 17
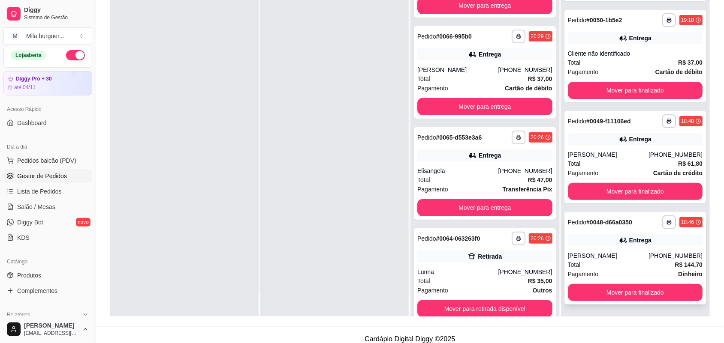
scroll to position [131, 0]
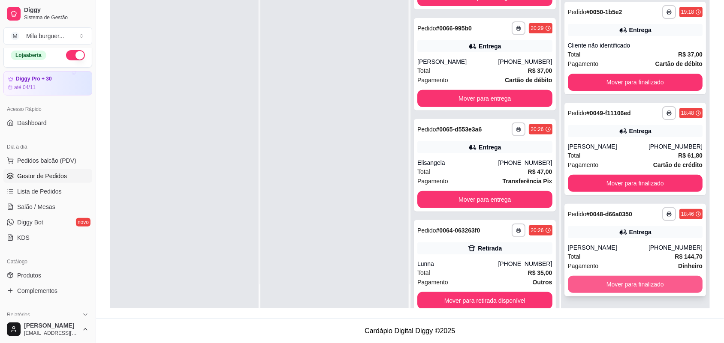
click at [626, 285] on button "Mover para finalizado" at bounding box center [635, 284] width 135 height 17
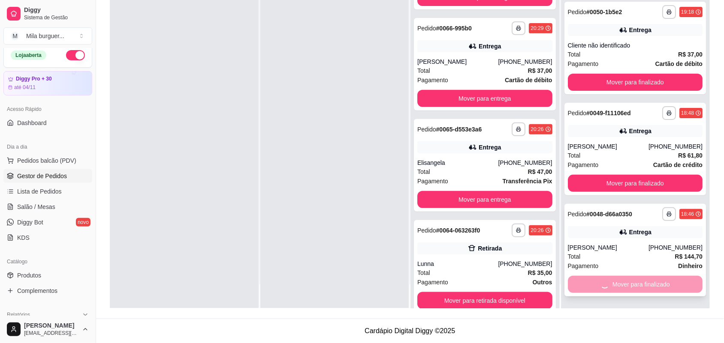
scroll to position [786, 0]
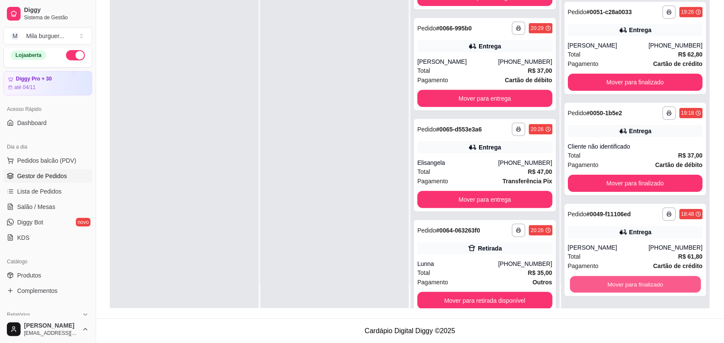
click at [626, 285] on button "Mover para finalizado" at bounding box center [634, 284] width 131 height 17
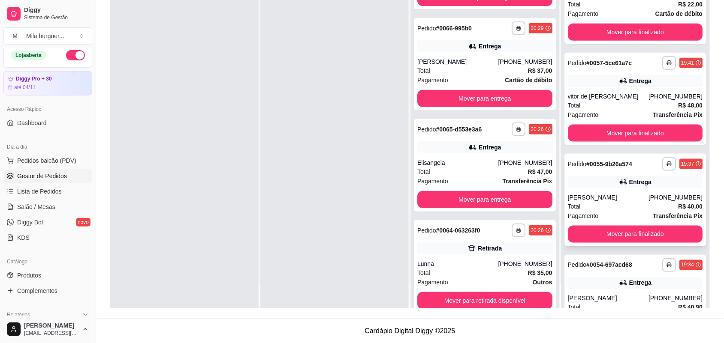
scroll to position [202, 0]
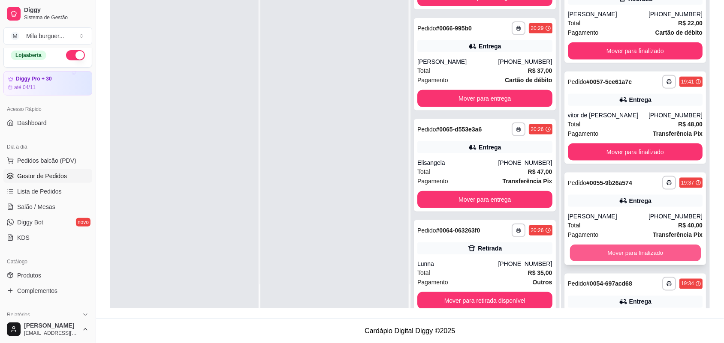
click at [615, 262] on button "Mover para finalizado" at bounding box center [634, 253] width 131 height 17
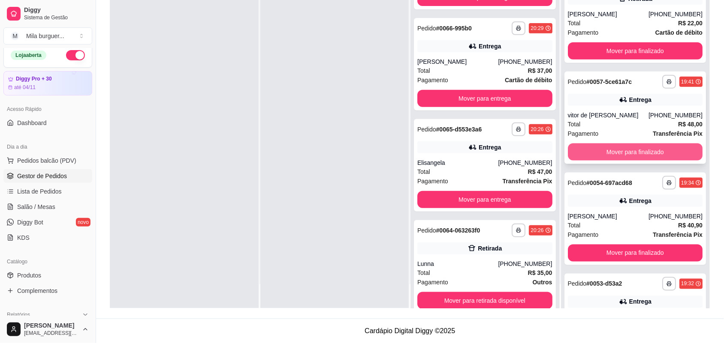
click at [599, 147] on button "Mover para finalizado" at bounding box center [635, 152] width 135 height 17
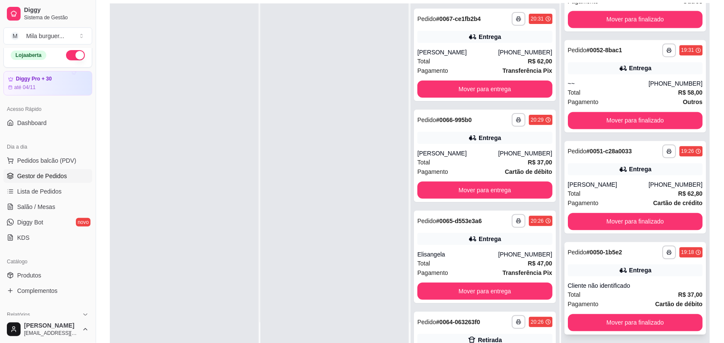
scroll to position [131, 0]
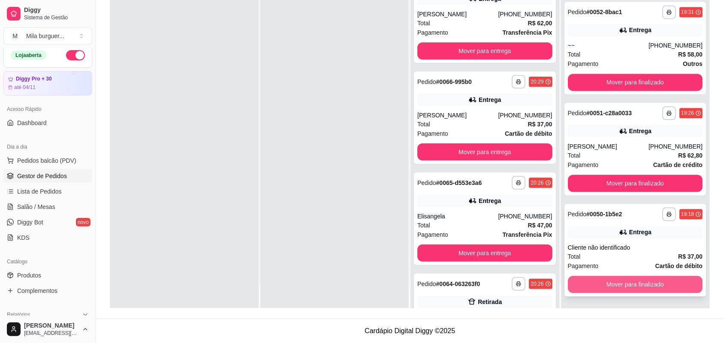
click at [616, 288] on button "Mover para finalizado" at bounding box center [635, 284] width 135 height 17
click at [616, 285] on button "Mover para finalizado" at bounding box center [635, 284] width 135 height 17
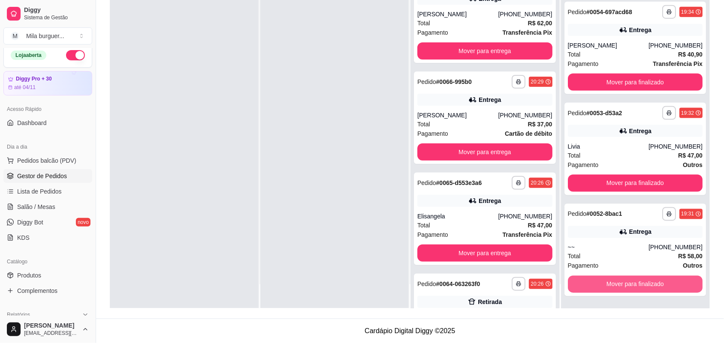
scroll to position [271, 0]
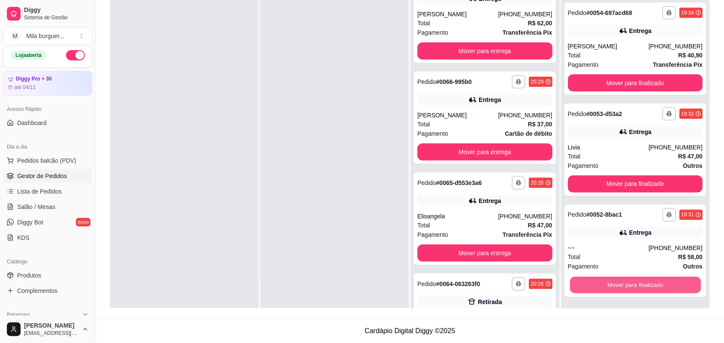
click at [616, 285] on button "Mover para finalizado" at bounding box center [634, 285] width 131 height 17
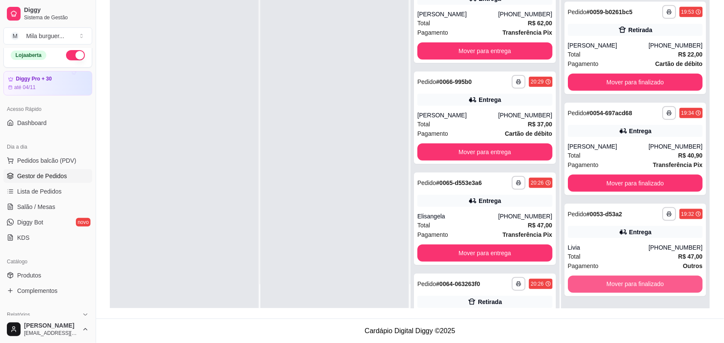
scroll to position [171, 0]
click at [619, 281] on button "Mover para finalizado" at bounding box center [635, 284] width 135 height 17
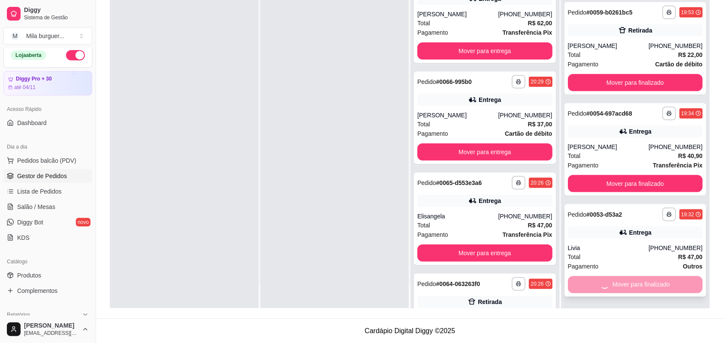
scroll to position [69, 0]
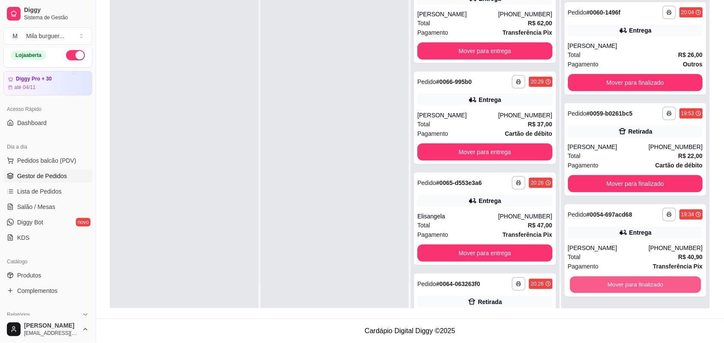
click at [619, 281] on button "Mover para finalizado" at bounding box center [634, 285] width 131 height 17
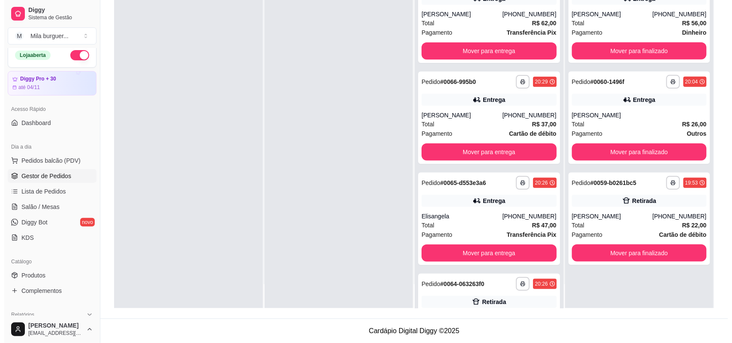
scroll to position [0, 0]
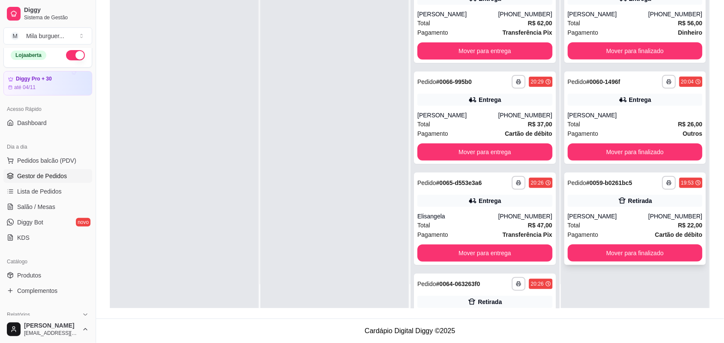
click at [611, 234] on div "Pagamento Cartão de débito" at bounding box center [635, 234] width 135 height 9
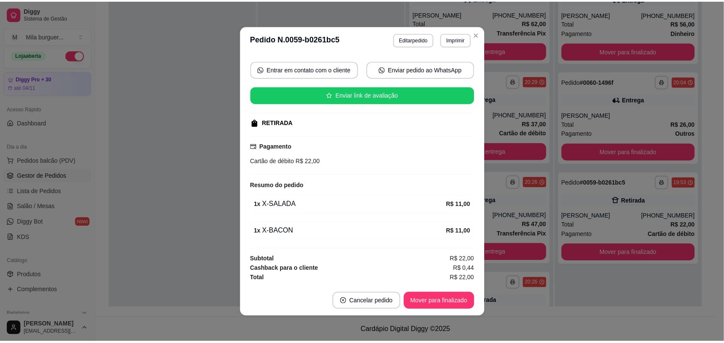
scroll to position [78, 0]
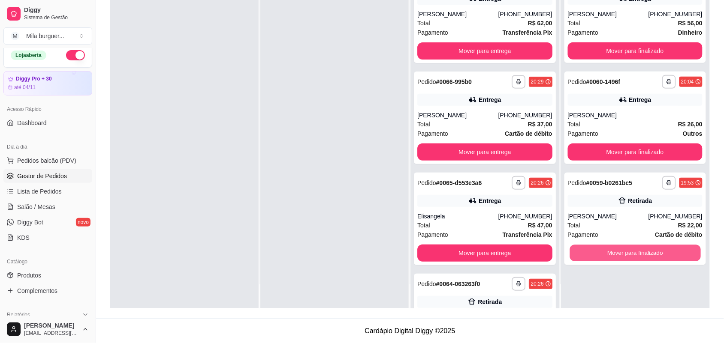
click at [599, 249] on button "Mover para finalizado" at bounding box center [634, 253] width 131 height 17
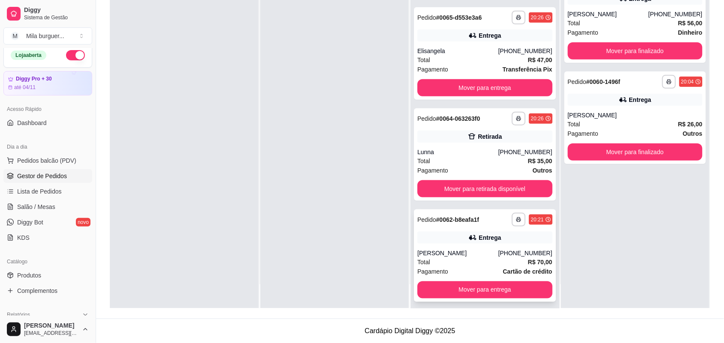
scroll to position [170, 0]
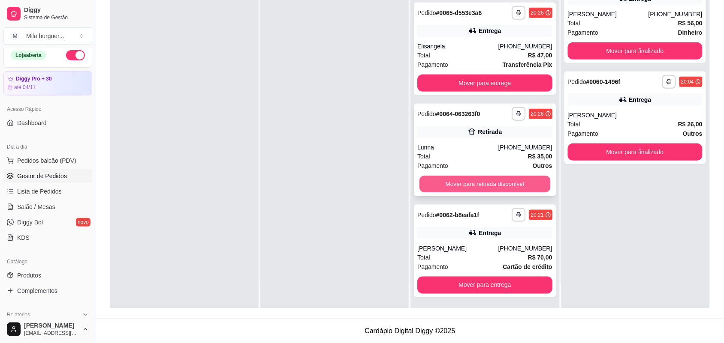
click at [475, 178] on button "Mover para retirada disponível" at bounding box center [484, 184] width 131 height 17
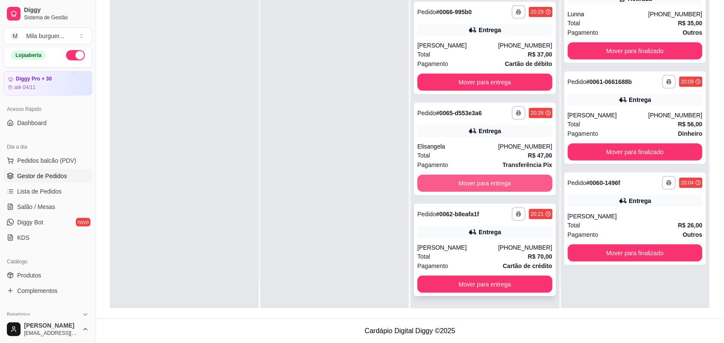
scroll to position [69, 0]
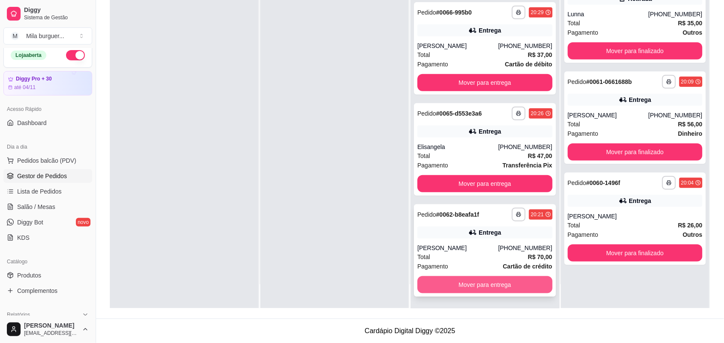
click at [451, 284] on button "Mover para entrega" at bounding box center [484, 284] width 135 height 17
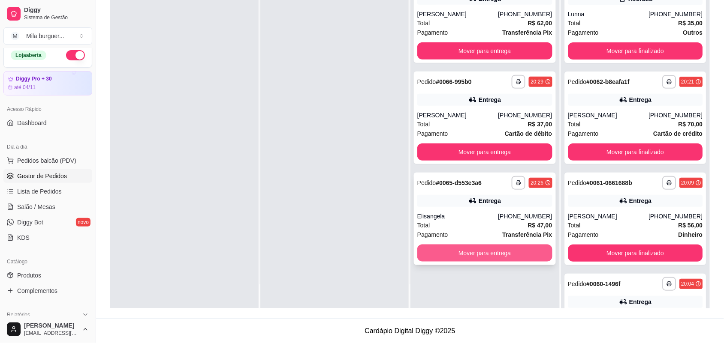
click at [459, 251] on button "Mover para entrega" at bounding box center [484, 253] width 135 height 17
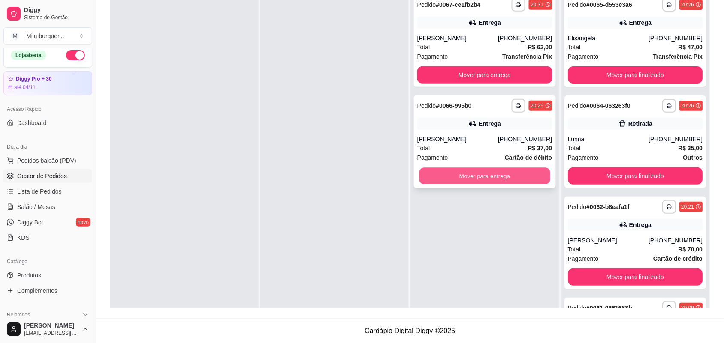
click at [455, 174] on button "Mover para entrega" at bounding box center [484, 176] width 131 height 17
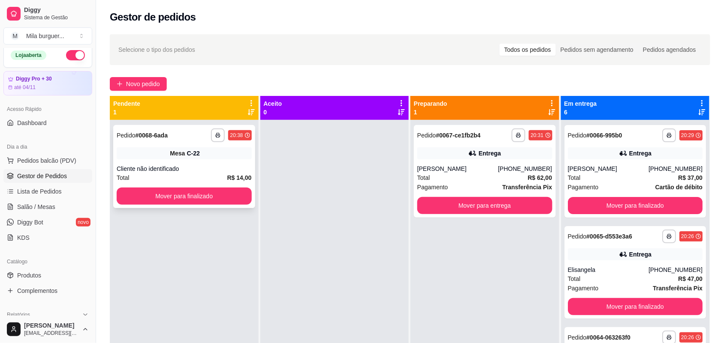
click at [170, 186] on div "**********" at bounding box center [184, 166] width 142 height 83
click at [174, 197] on button "Mover para finalizado" at bounding box center [184, 196] width 135 height 17
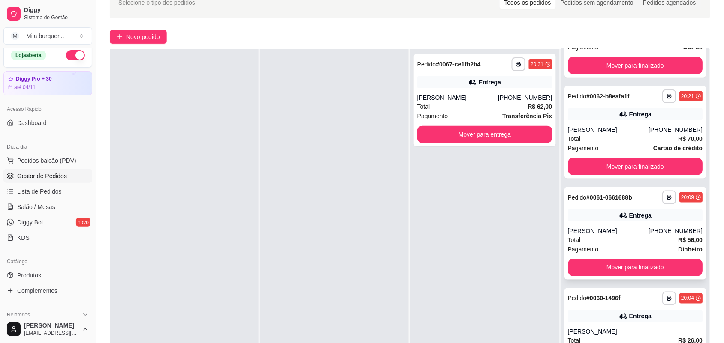
scroll to position [107, 0]
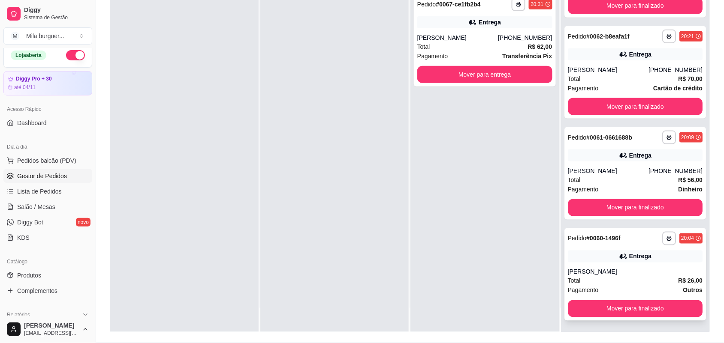
click at [579, 277] on div "Total R$ 26,00" at bounding box center [635, 280] width 135 height 9
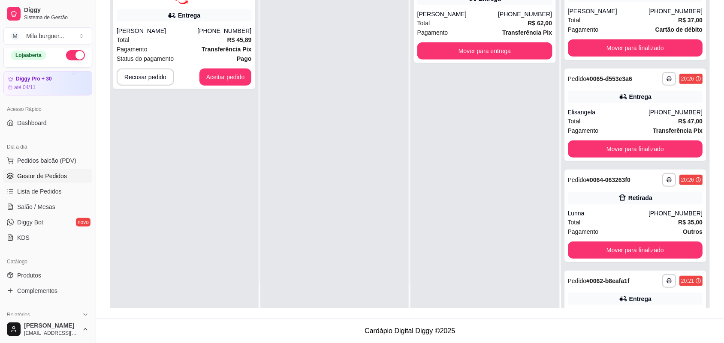
scroll to position [0, 0]
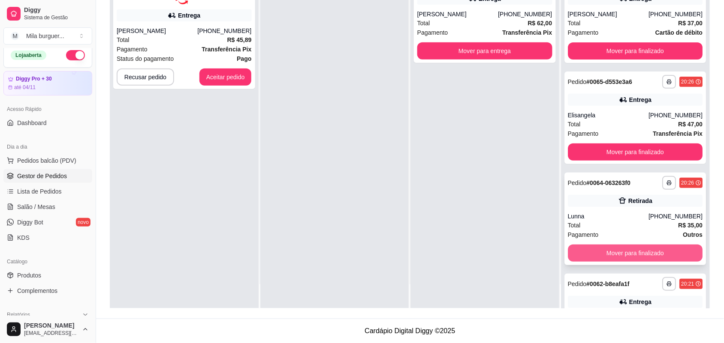
click at [614, 249] on button "Mover para finalizado" at bounding box center [635, 253] width 135 height 17
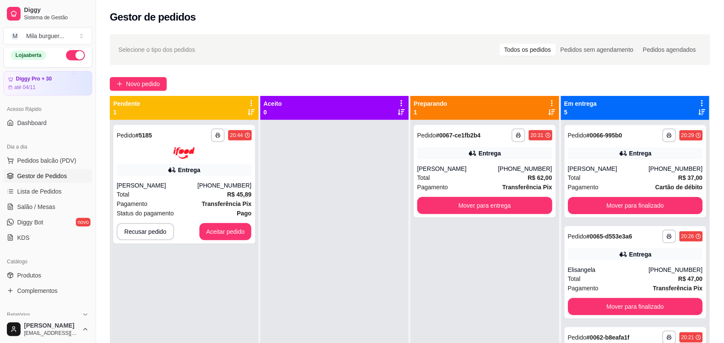
click at [356, 191] on div at bounding box center [334, 291] width 149 height 343
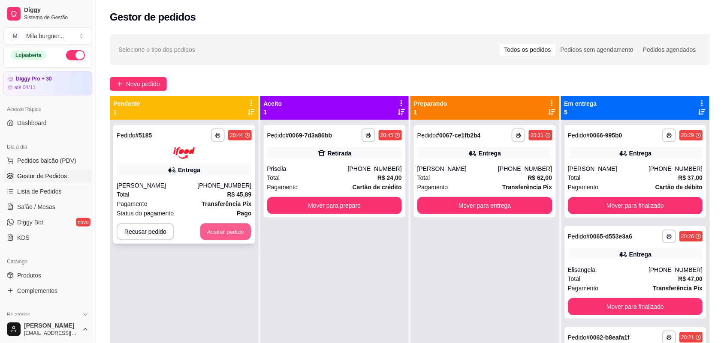
click at [201, 228] on button "Aceitar pedido" at bounding box center [225, 231] width 51 height 17
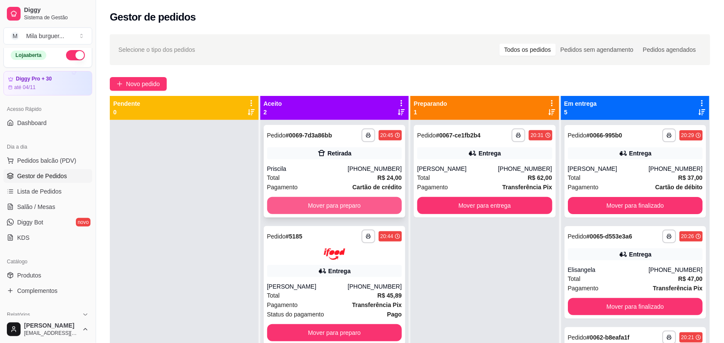
click at [318, 202] on button "Mover para preparo" at bounding box center [334, 205] width 135 height 17
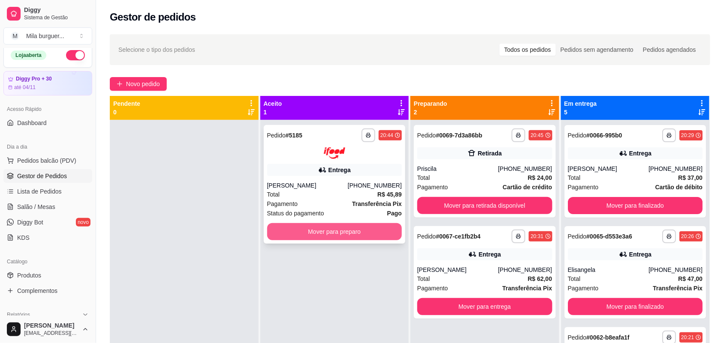
click at [315, 228] on button "Mover para preparo" at bounding box center [334, 231] width 135 height 17
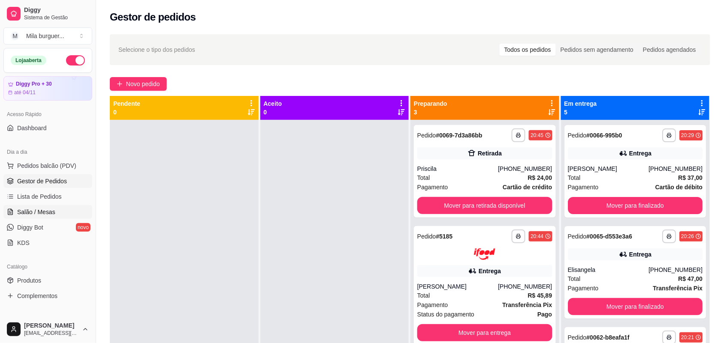
click at [33, 208] on span "Salão / Mesas" at bounding box center [36, 212] width 38 height 9
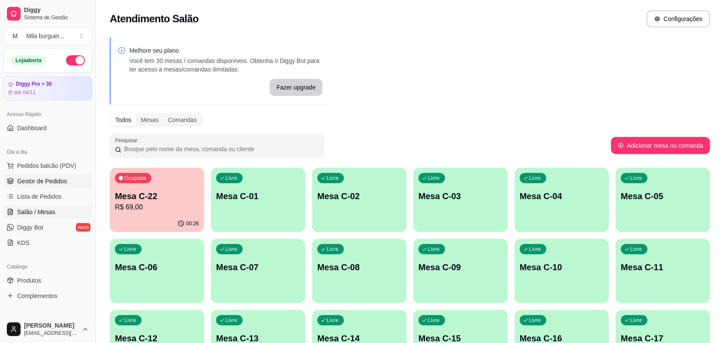
click at [43, 183] on span "Gestor de Pedidos" at bounding box center [42, 181] width 50 height 9
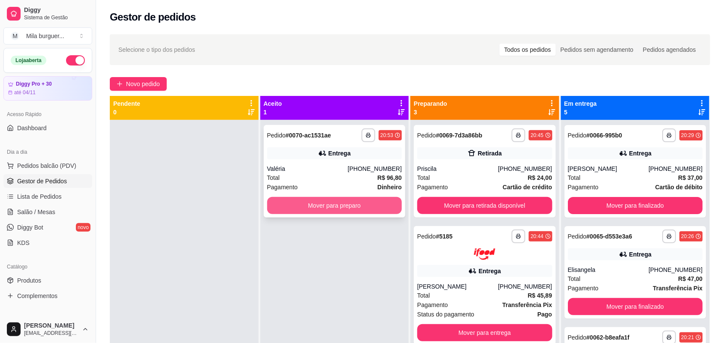
click at [376, 204] on button "Mover para preparo" at bounding box center [334, 205] width 135 height 17
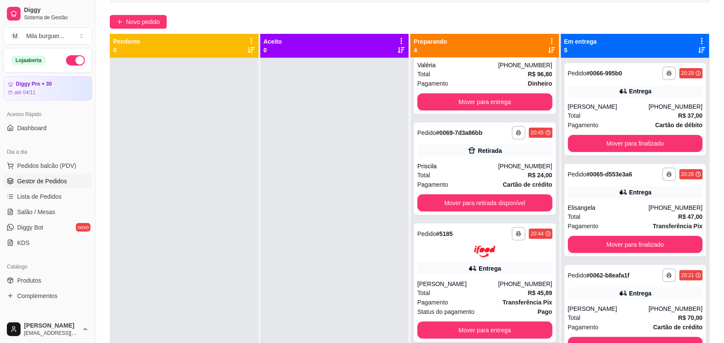
scroll to position [24, 0]
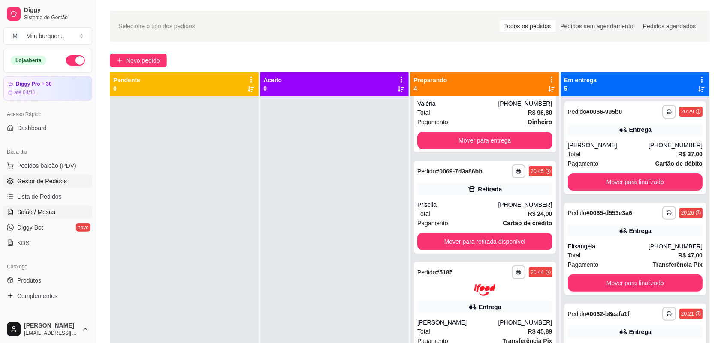
click at [24, 211] on span "Salão / Mesas" at bounding box center [36, 212] width 38 height 9
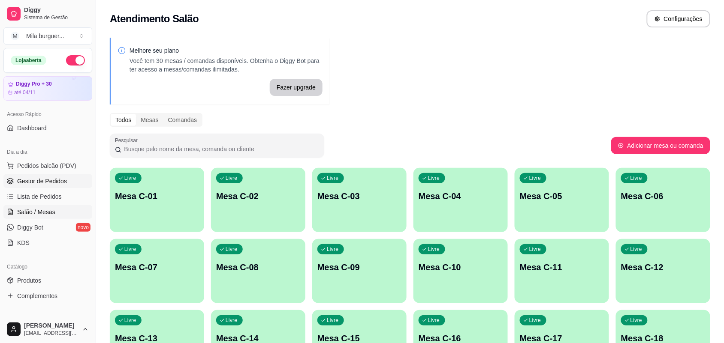
click at [46, 176] on link "Gestor de Pedidos" at bounding box center [47, 181] width 89 height 14
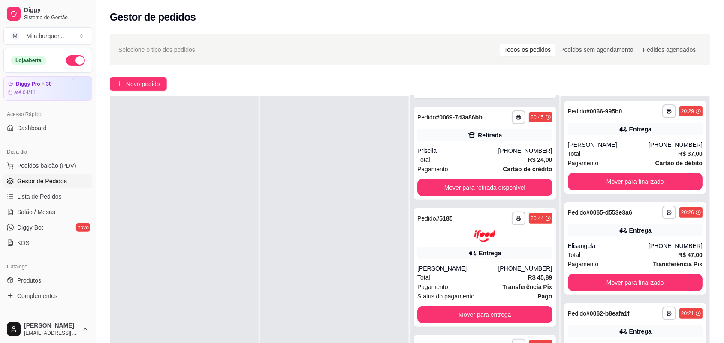
scroll to position [107, 0]
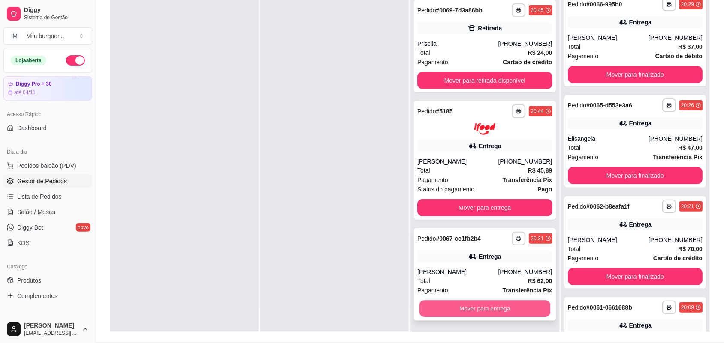
click at [467, 306] on button "Mover para entrega" at bounding box center [484, 308] width 131 height 17
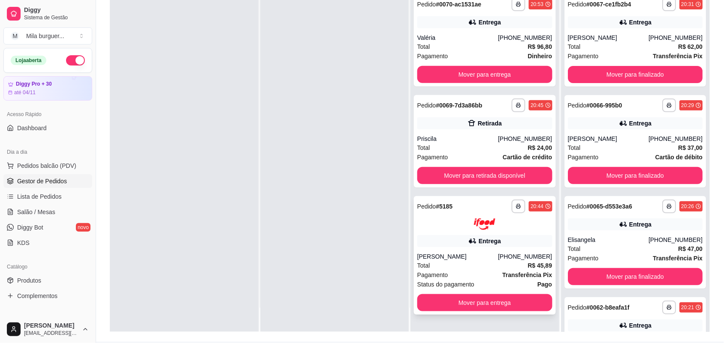
scroll to position [0, 0]
click at [451, 298] on button "Mover para entrega" at bounding box center [484, 302] width 131 height 17
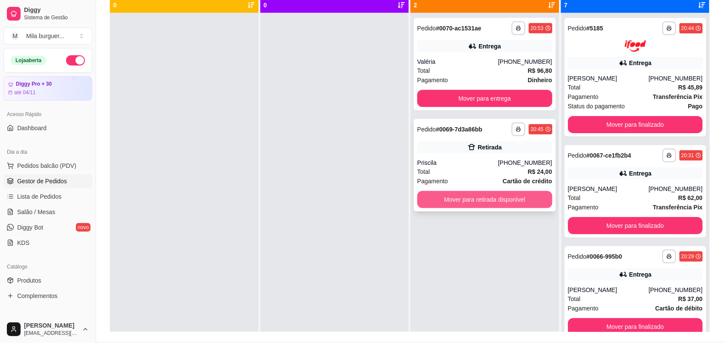
click at [463, 194] on button "Mover para retirada disponível" at bounding box center [484, 199] width 135 height 17
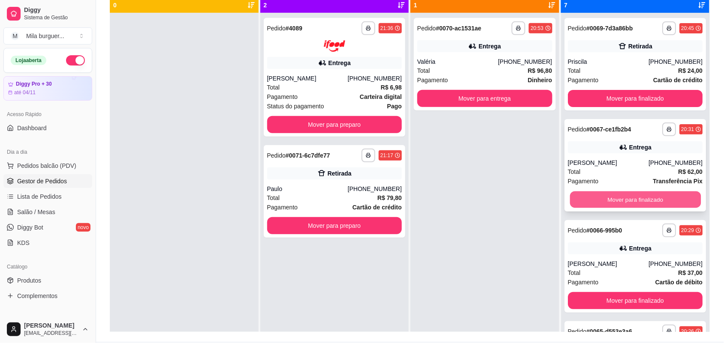
click at [607, 204] on button "Mover para finalizado" at bounding box center [634, 200] width 131 height 17
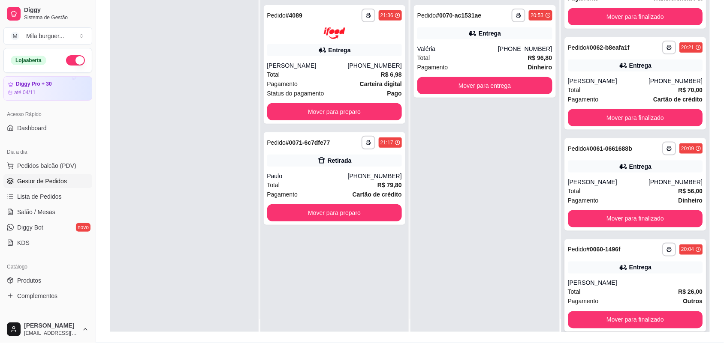
scroll to position [24, 0]
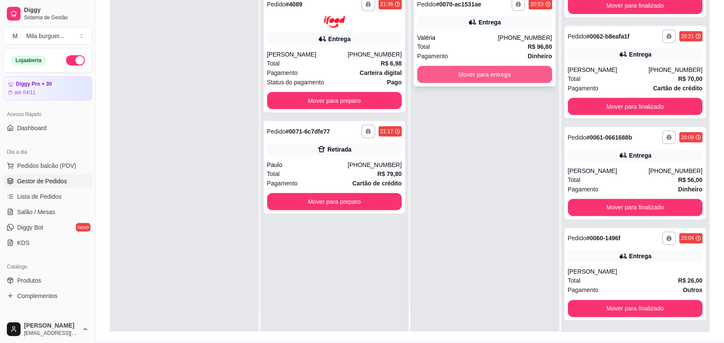
click at [490, 74] on button "Mover para entrega" at bounding box center [484, 74] width 135 height 17
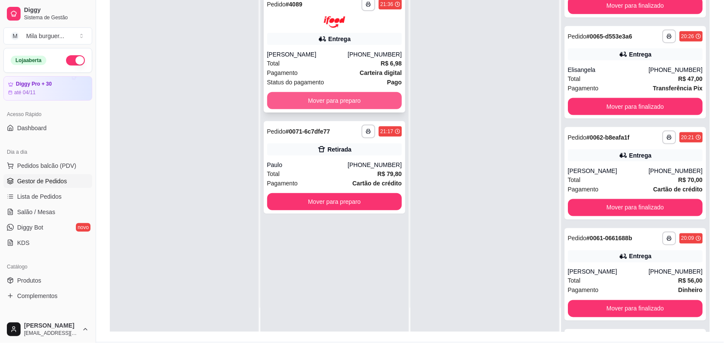
scroll to position [373, 0]
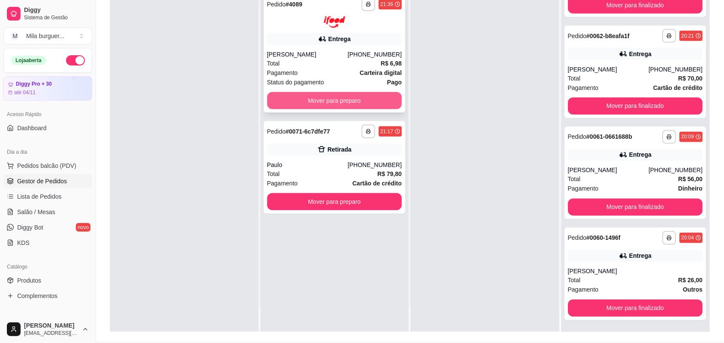
click at [339, 102] on button "Mover para preparo" at bounding box center [334, 100] width 135 height 17
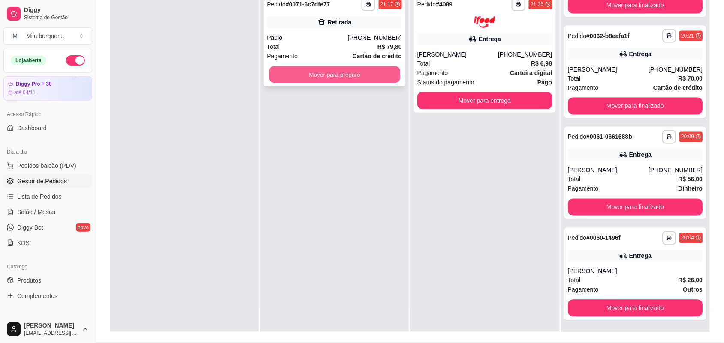
click at [343, 73] on button "Mover para preparo" at bounding box center [334, 74] width 131 height 17
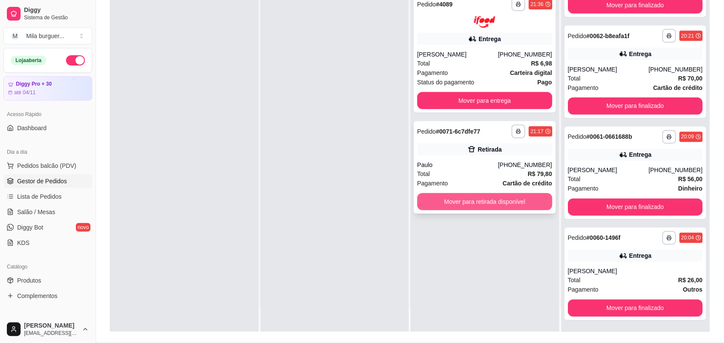
click at [479, 203] on button "Mover para retirada disponível" at bounding box center [484, 201] width 135 height 17
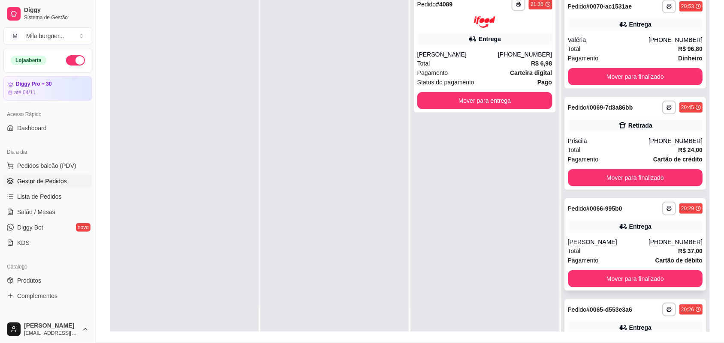
scroll to position [0, 0]
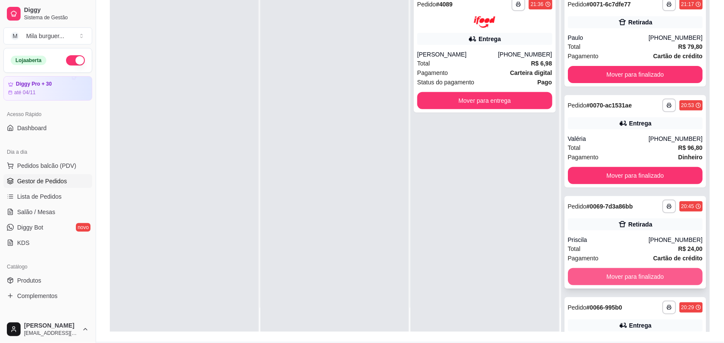
click at [592, 273] on button "Mover para finalizado" at bounding box center [635, 276] width 135 height 17
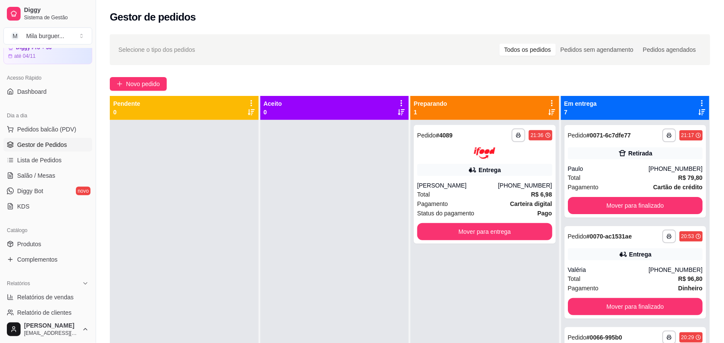
scroll to position [54, 0]
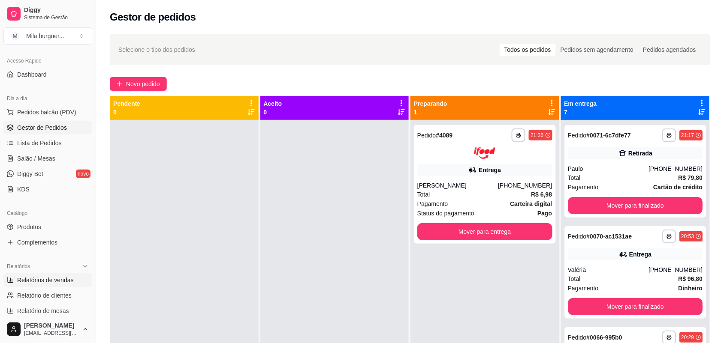
click at [56, 276] on span "Relatórios de vendas" at bounding box center [45, 280] width 57 height 9
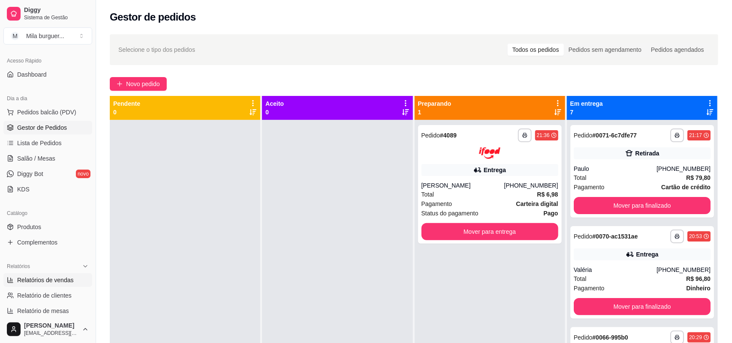
select select "ALL"
select select "0"
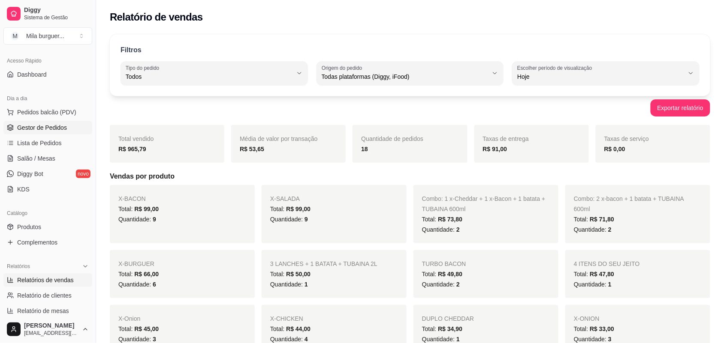
click at [39, 128] on span "Gestor de Pedidos" at bounding box center [42, 127] width 50 height 9
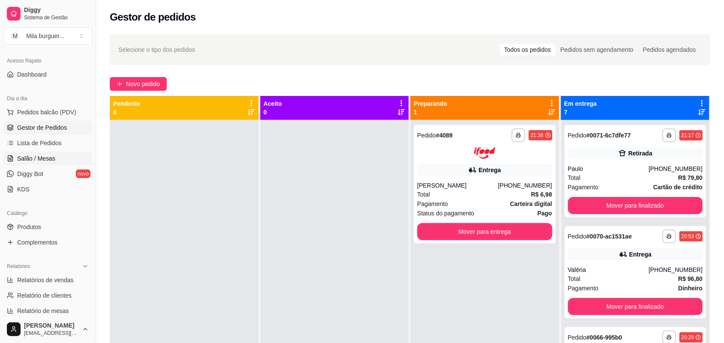
click at [48, 162] on span "Salão / Mesas" at bounding box center [36, 158] width 38 height 9
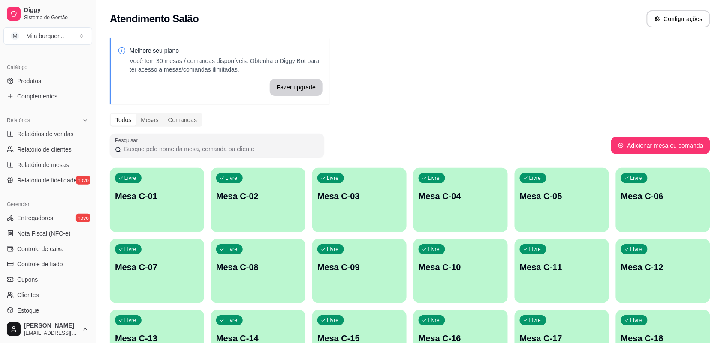
scroll to position [214, 0]
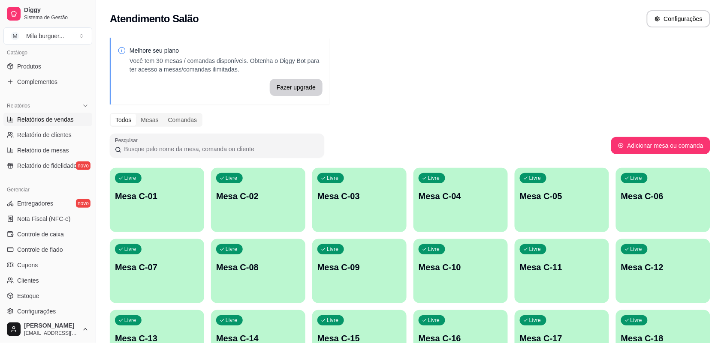
click at [69, 121] on span "Relatórios de vendas" at bounding box center [45, 119] width 57 height 9
select select "ALL"
select select "0"
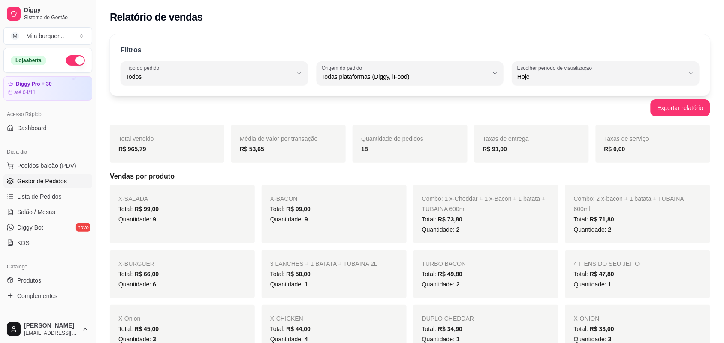
click at [38, 176] on link "Gestor de Pedidos" at bounding box center [47, 181] width 89 height 14
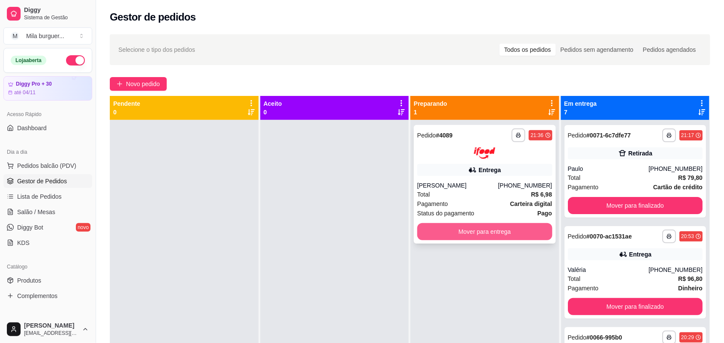
click at [540, 230] on button "Mover para entrega" at bounding box center [484, 231] width 135 height 17
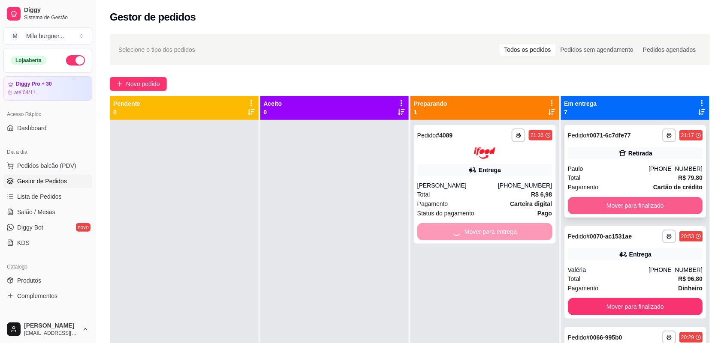
click at [598, 203] on button "Mover para finalizado" at bounding box center [635, 205] width 135 height 17
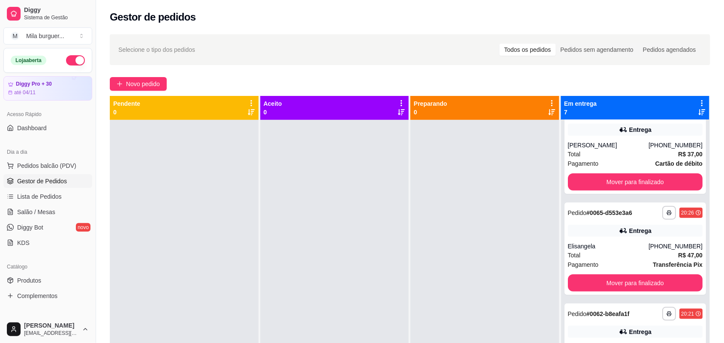
scroll to position [268, 0]
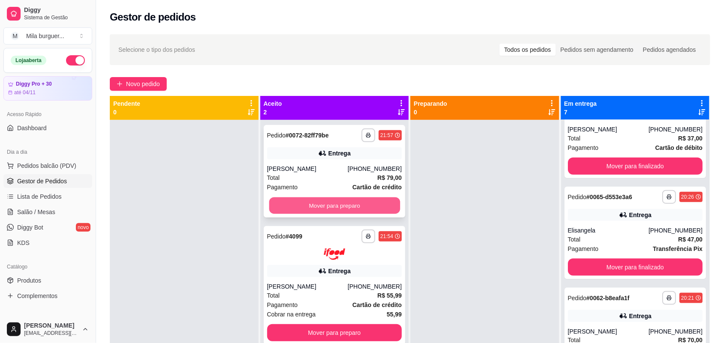
click at [365, 202] on button "Mover para preparo" at bounding box center [334, 206] width 131 height 17
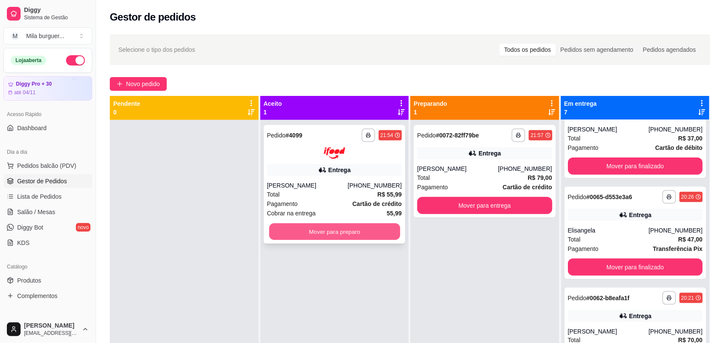
click at [361, 229] on button "Mover para preparo" at bounding box center [334, 231] width 131 height 17
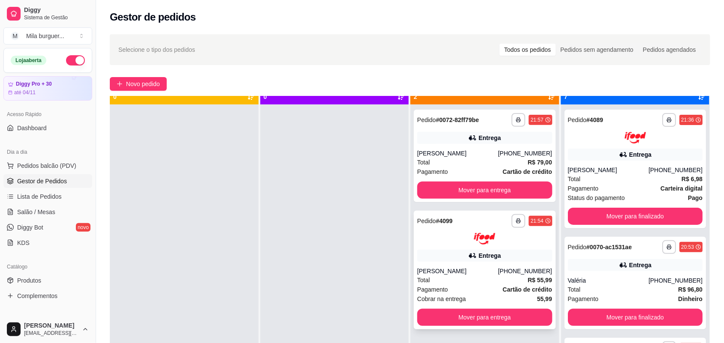
scroll to position [24, 0]
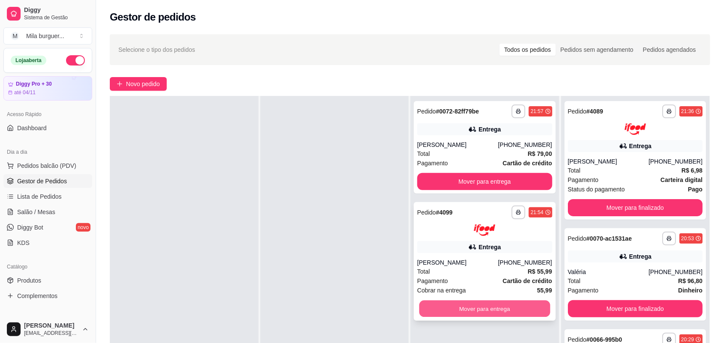
click at [479, 313] on button "Mover para entrega" at bounding box center [484, 308] width 131 height 17
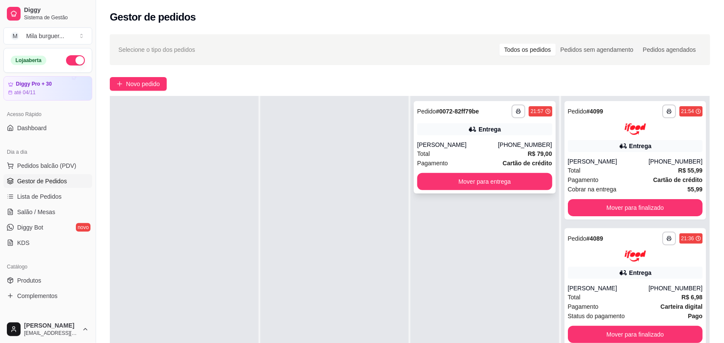
click at [451, 191] on div "**********" at bounding box center [485, 147] width 142 height 93
click at [503, 189] on button "Mover para entrega" at bounding box center [484, 181] width 135 height 17
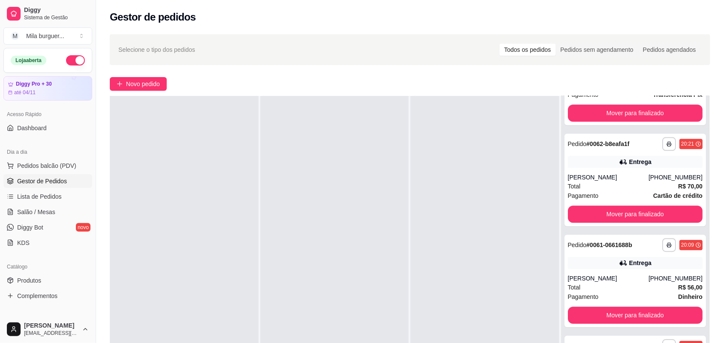
scroll to position [627, 0]
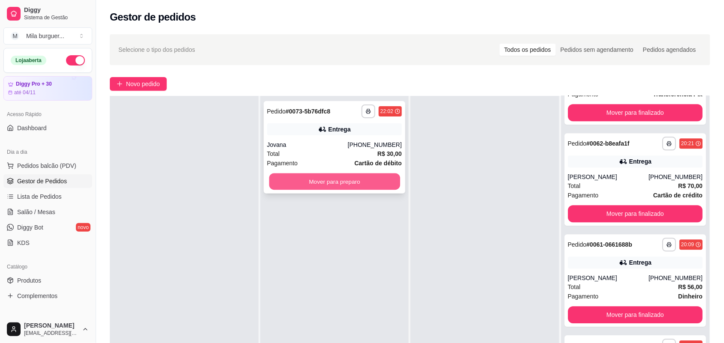
click at [326, 181] on button "Mover para preparo" at bounding box center [334, 182] width 131 height 17
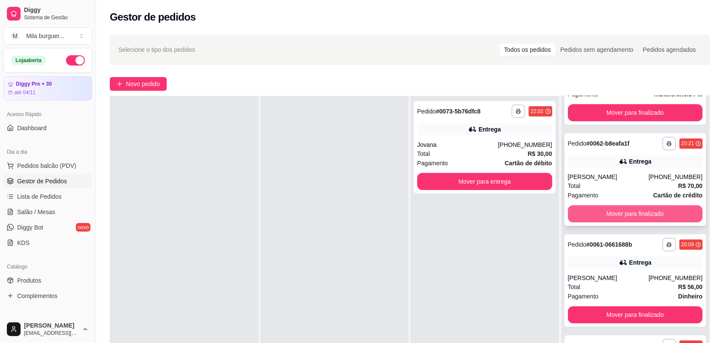
click at [628, 211] on button "Mover para finalizado" at bounding box center [635, 213] width 135 height 17
click at [599, 304] on div "**********" at bounding box center [635, 280] width 142 height 93
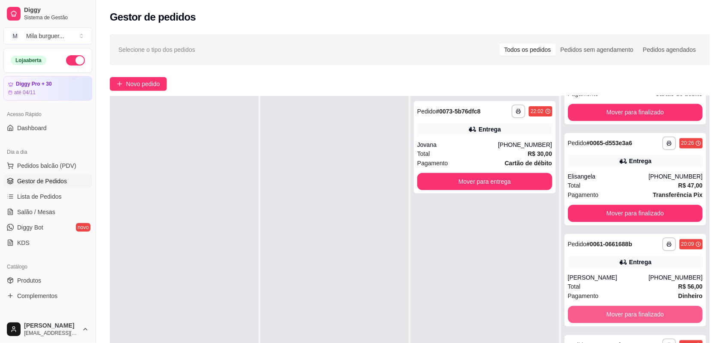
click at [598, 313] on button "Mover para finalizado" at bounding box center [635, 314] width 135 height 17
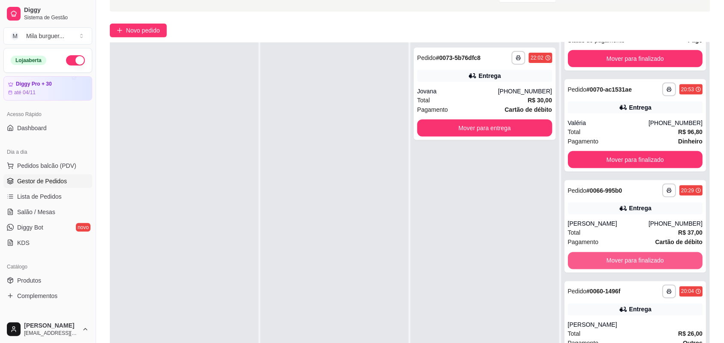
scroll to position [107, 0]
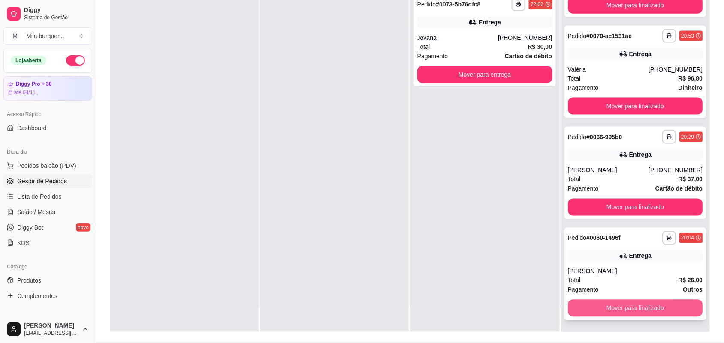
click at [618, 303] on button "Mover para finalizado" at bounding box center [635, 308] width 135 height 17
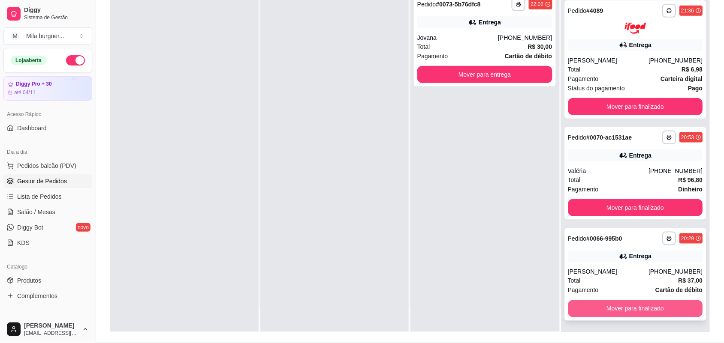
click at [589, 309] on button "Mover para finalizado" at bounding box center [635, 308] width 135 height 17
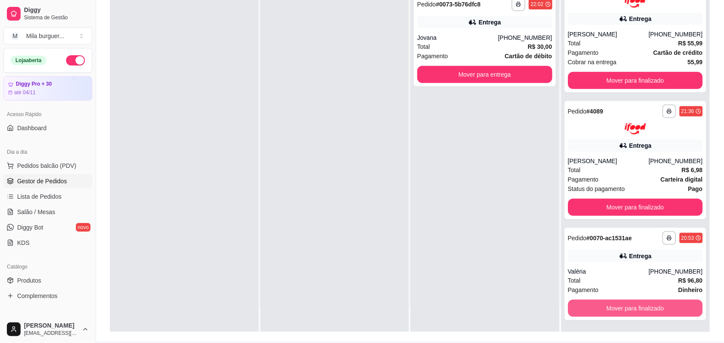
click at [589, 309] on button "Mover para finalizado" at bounding box center [635, 308] width 135 height 17
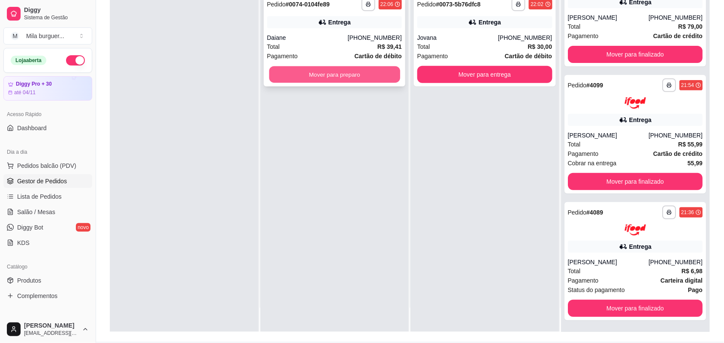
click at [312, 75] on button "Mover para preparo" at bounding box center [334, 74] width 131 height 17
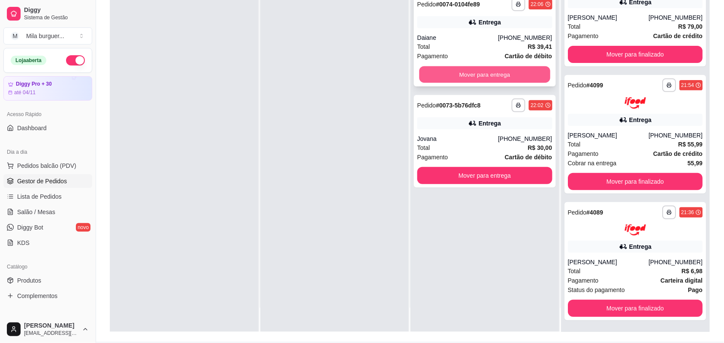
click at [449, 73] on button "Mover para entrega" at bounding box center [484, 74] width 131 height 17
click at [449, 73] on div "Mover para entrega" at bounding box center [484, 74] width 135 height 17
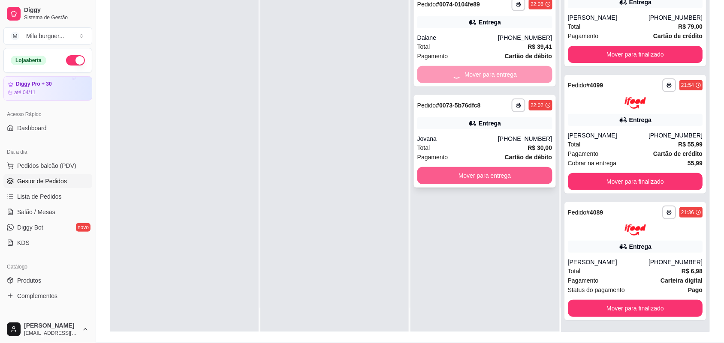
click at [478, 177] on button "Mover para entrega" at bounding box center [484, 175] width 135 height 17
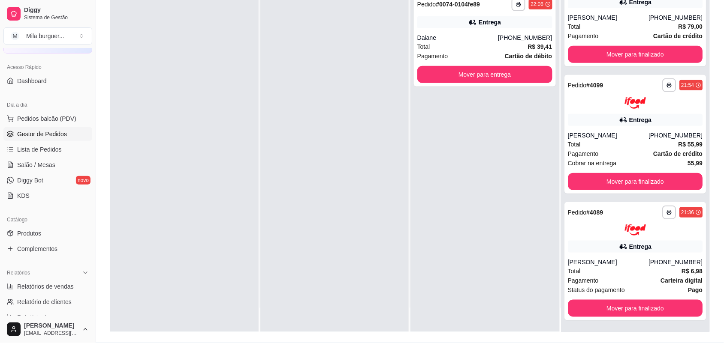
scroll to position [107, 0]
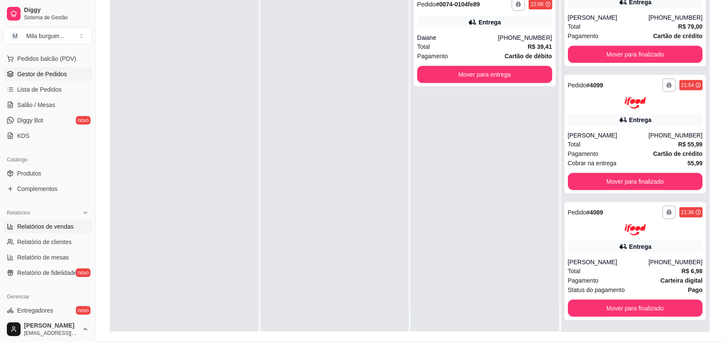
click at [54, 226] on span "Relatórios de vendas" at bounding box center [45, 226] width 57 height 9
select select "ALL"
select select "0"
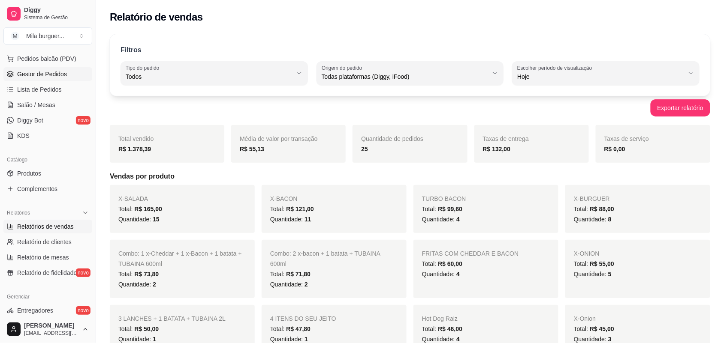
click at [42, 76] on span "Gestor de Pedidos" at bounding box center [42, 74] width 50 height 9
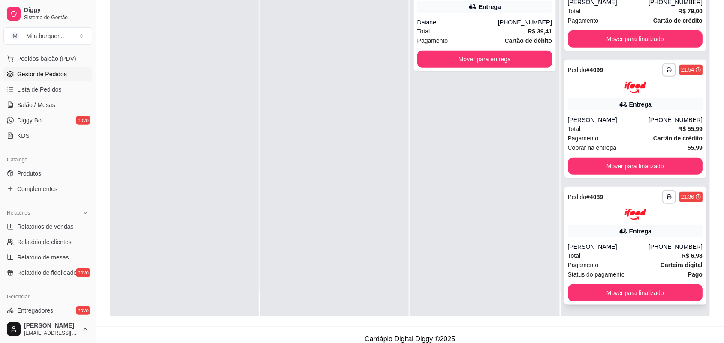
scroll to position [131, 0]
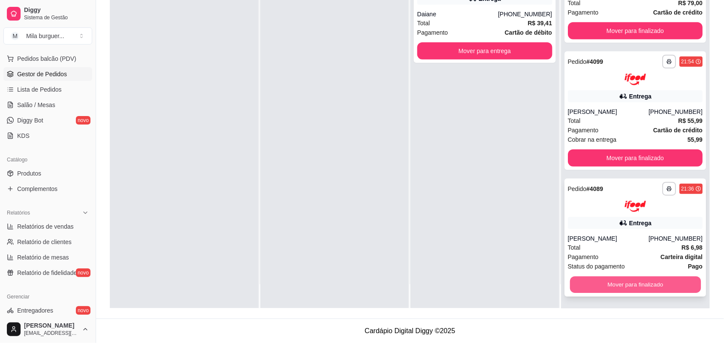
click at [608, 286] on button "Mover para finalizado" at bounding box center [634, 285] width 131 height 17
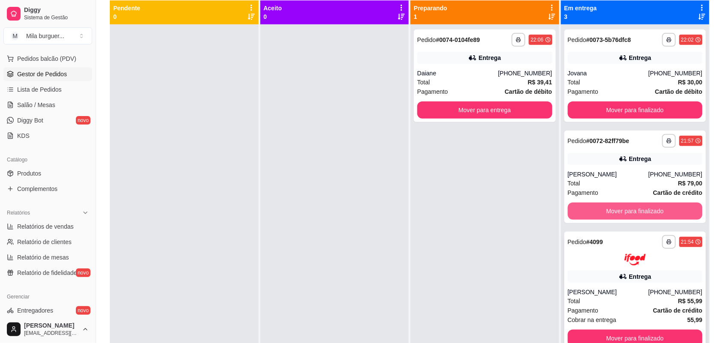
scroll to position [77, 0]
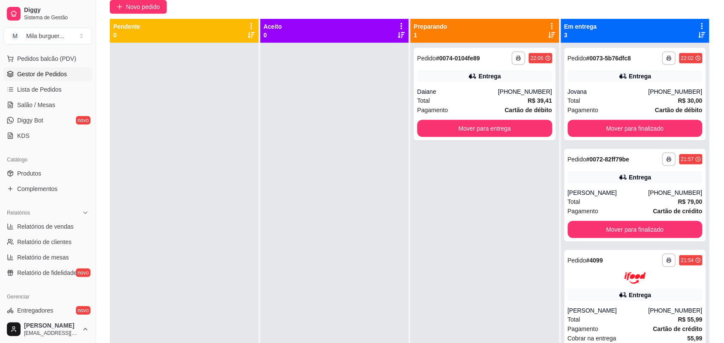
click at [42, 234] on ul "Relatórios de vendas Relatório de clientes Relatório de mesas Relatório de fide…" at bounding box center [47, 250] width 89 height 60
click at [48, 230] on span "Relatórios de vendas" at bounding box center [45, 226] width 57 height 9
select select "ALL"
select select "0"
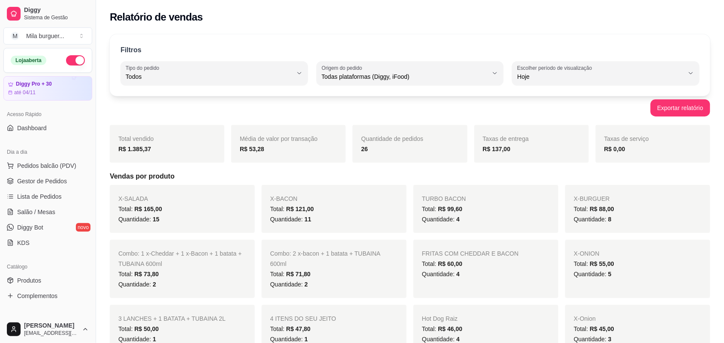
click at [70, 59] on button "button" at bounding box center [75, 60] width 19 height 10
click at [36, 186] on span "Gestor de Pedidos" at bounding box center [42, 181] width 50 height 9
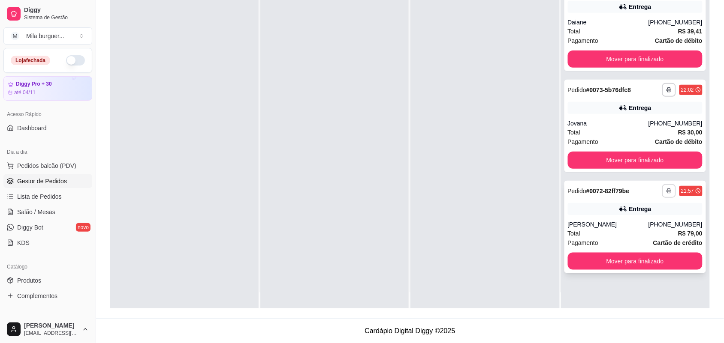
scroll to position [24, 0]
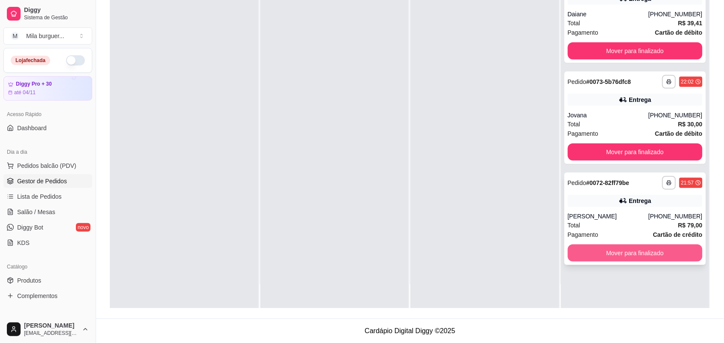
click at [648, 256] on button "Mover para finalizado" at bounding box center [635, 253] width 135 height 17
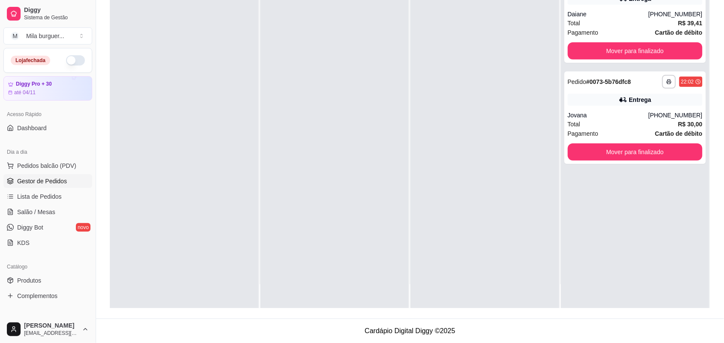
scroll to position [0, 0]
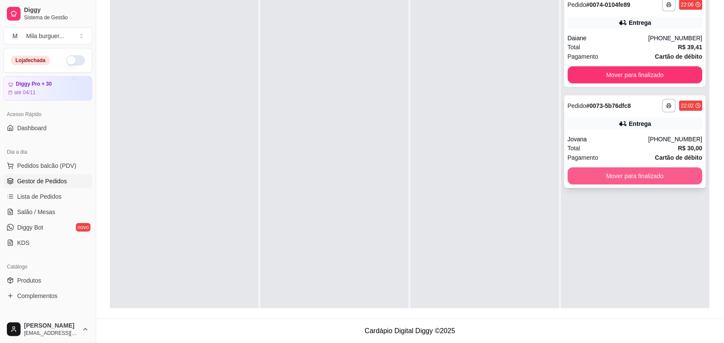
click at [604, 174] on button "Mover para finalizado" at bounding box center [635, 176] width 135 height 17
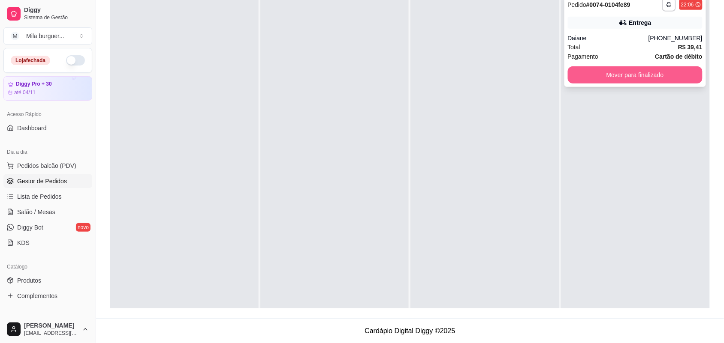
click at [621, 78] on button "Mover para finalizado" at bounding box center [635, 74] width 135 height 17
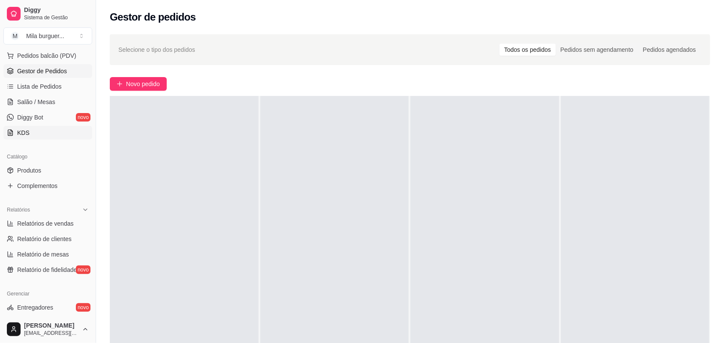
scroll to position [161, 0]
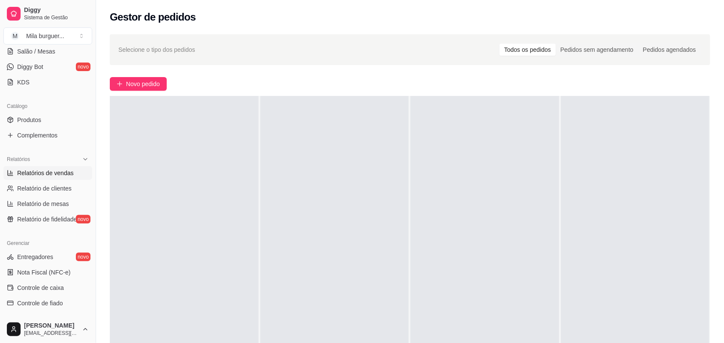
click at [46, 172] on span "Relatórios de vendas" at bounding box center [45, 173] width 57 height 9
select select "ALL"
select select "0"
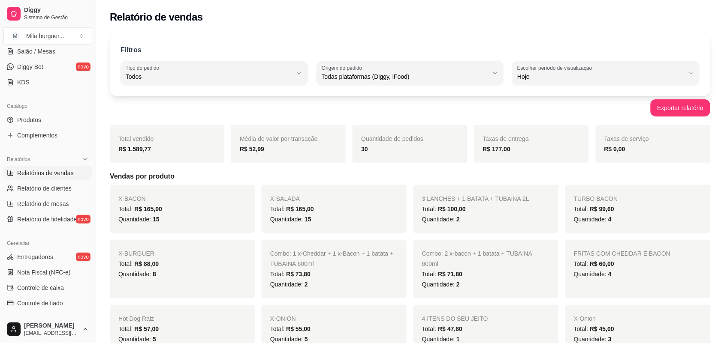
click at [35, 172] on span "Relatórios de vendas" at bounding box center [45, 173] width 57 height 9
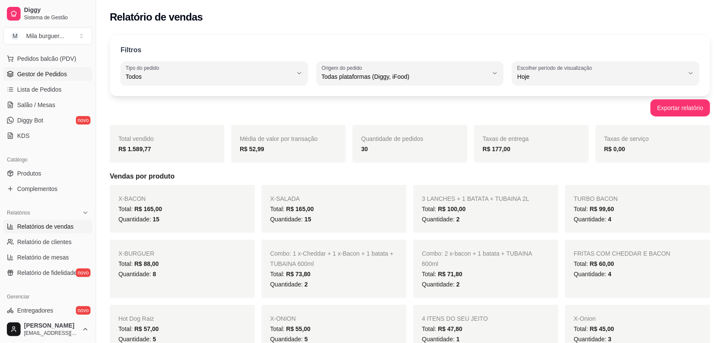
click at [59, 71] on span "Gestor de Pedidos" at bounding box center [42, 74] width 50 height 9
